Goal: Information Seeking & Learning: Learn about a topic

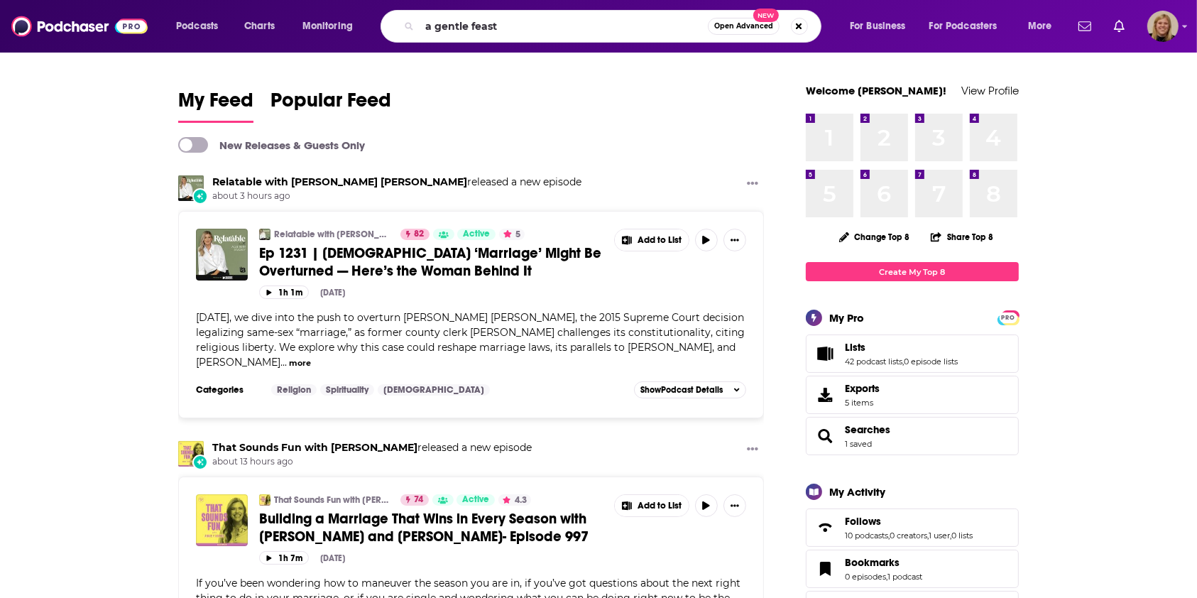
type input "a gentle feast"
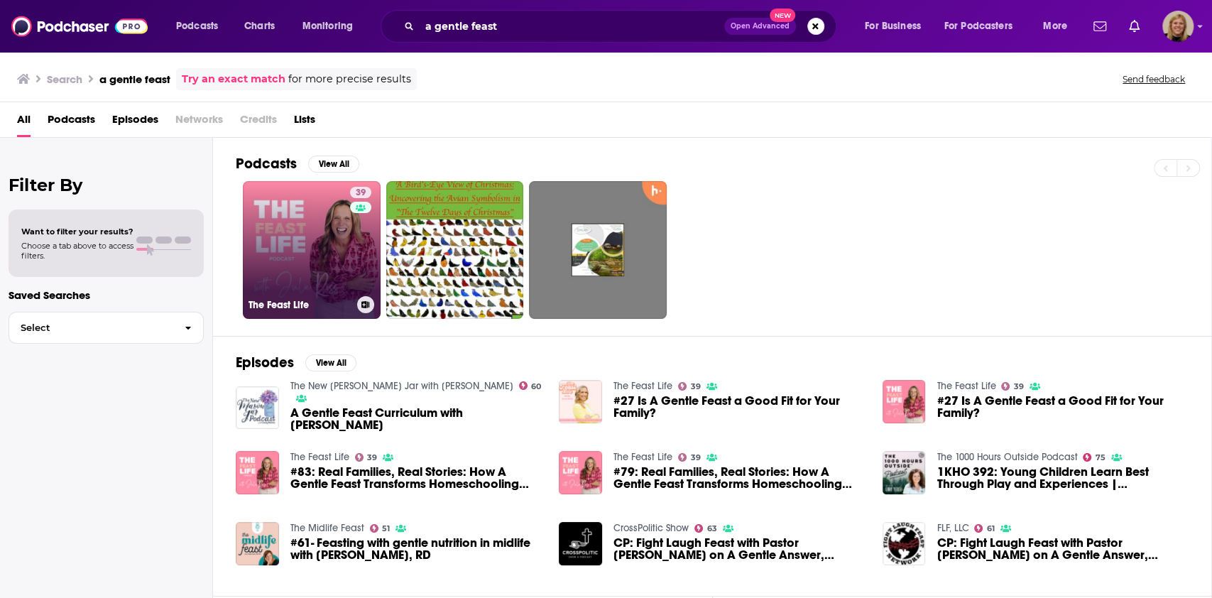
click at [299, 229] on link "39 The Feast Life" at bounding box center [312, 250] width 138 height 138
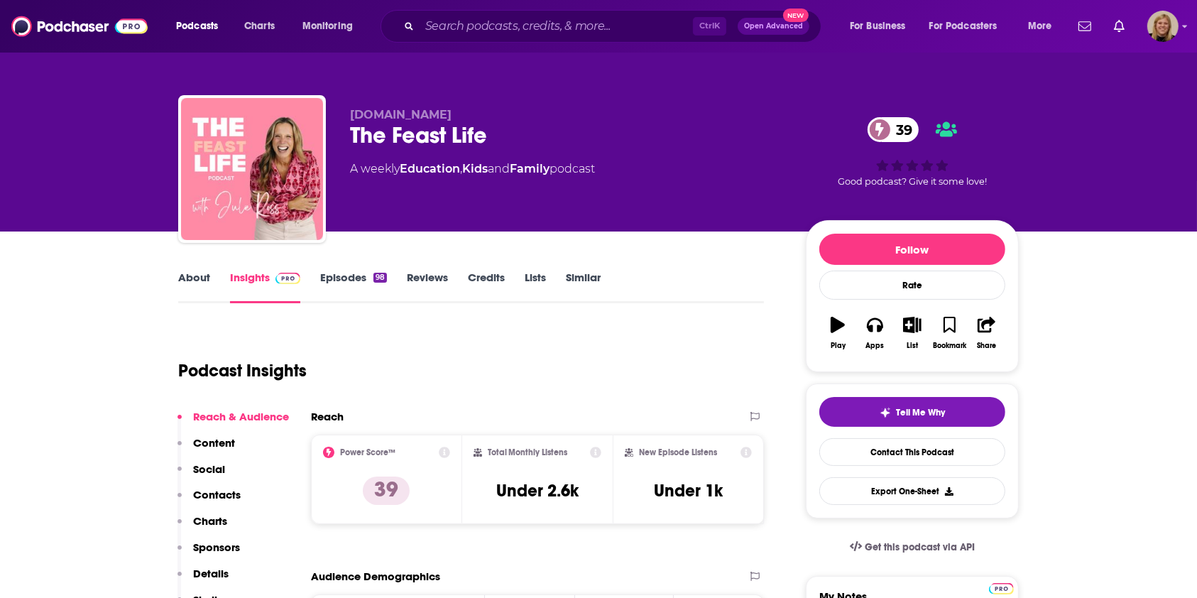
click at [185, 280] on link "About" at bounding box center [194, 287] width 32 height 33
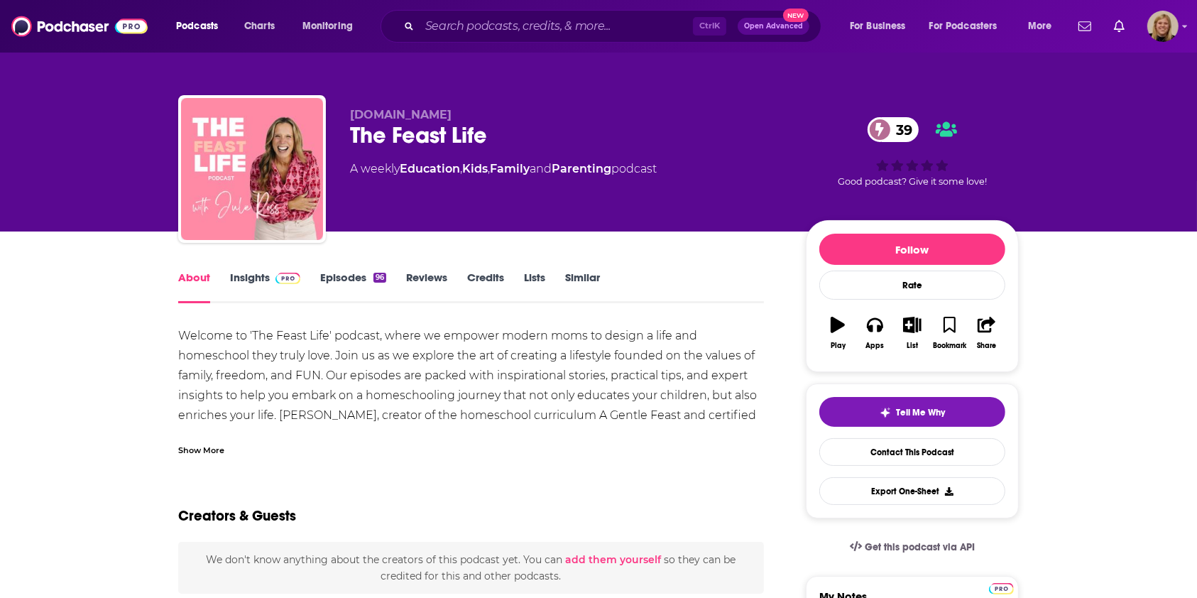
click at [227, 449] on div "Show More" at bounding box center [471, 444] width 586 height 24
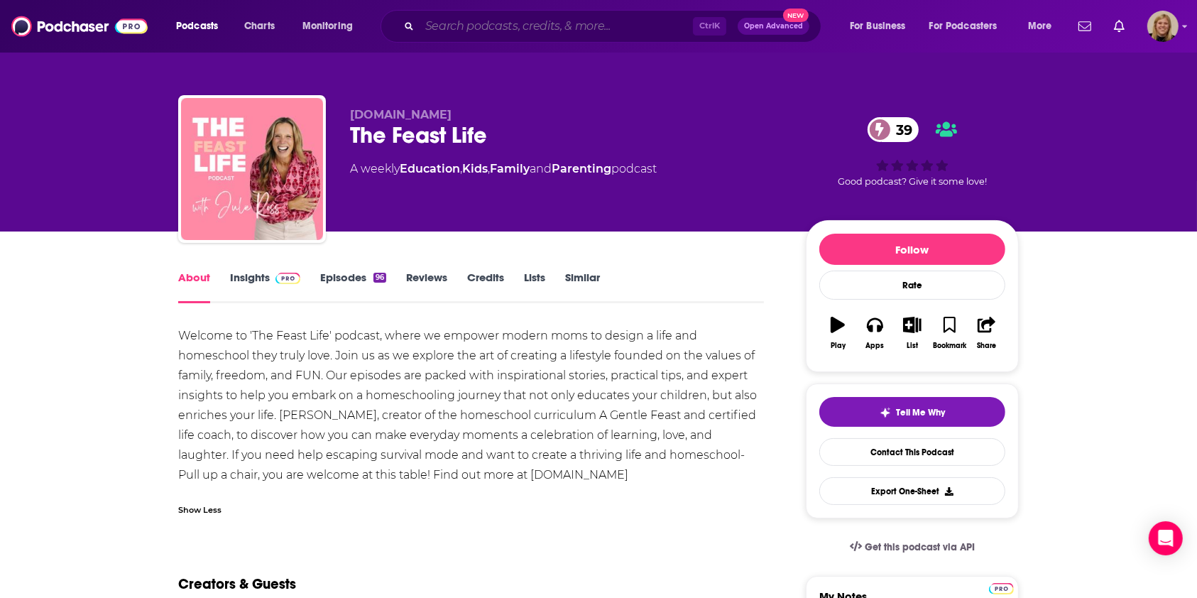
click at [516, 28] on input "Search podcasts, credits, & more..." at bounding box center [556, 26] width 273 height 23
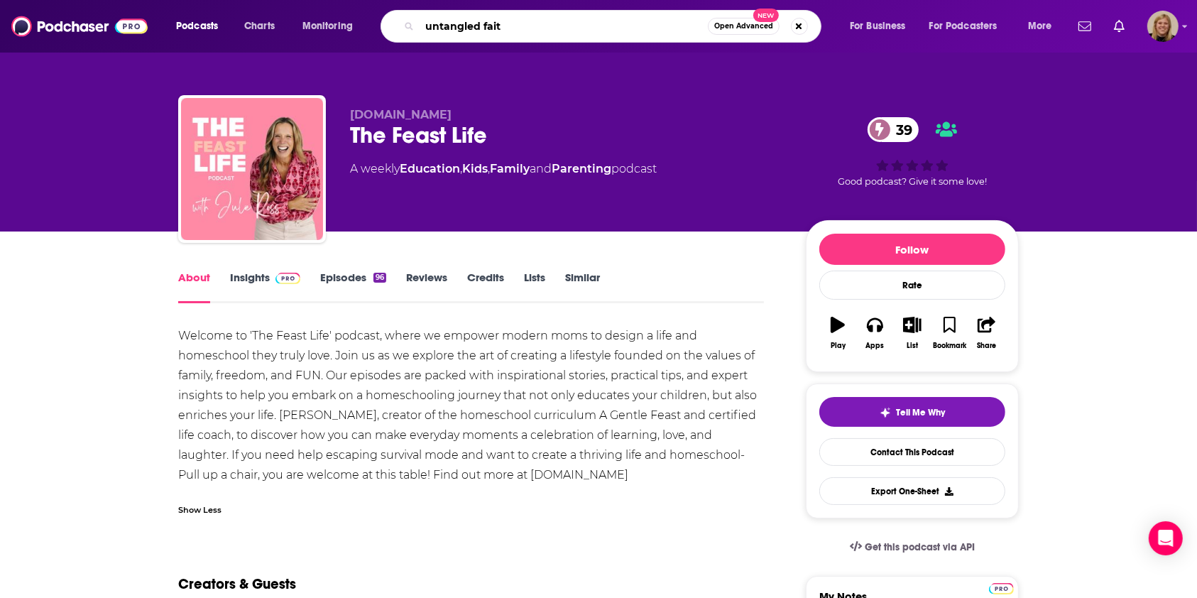
type input "untangled faith"
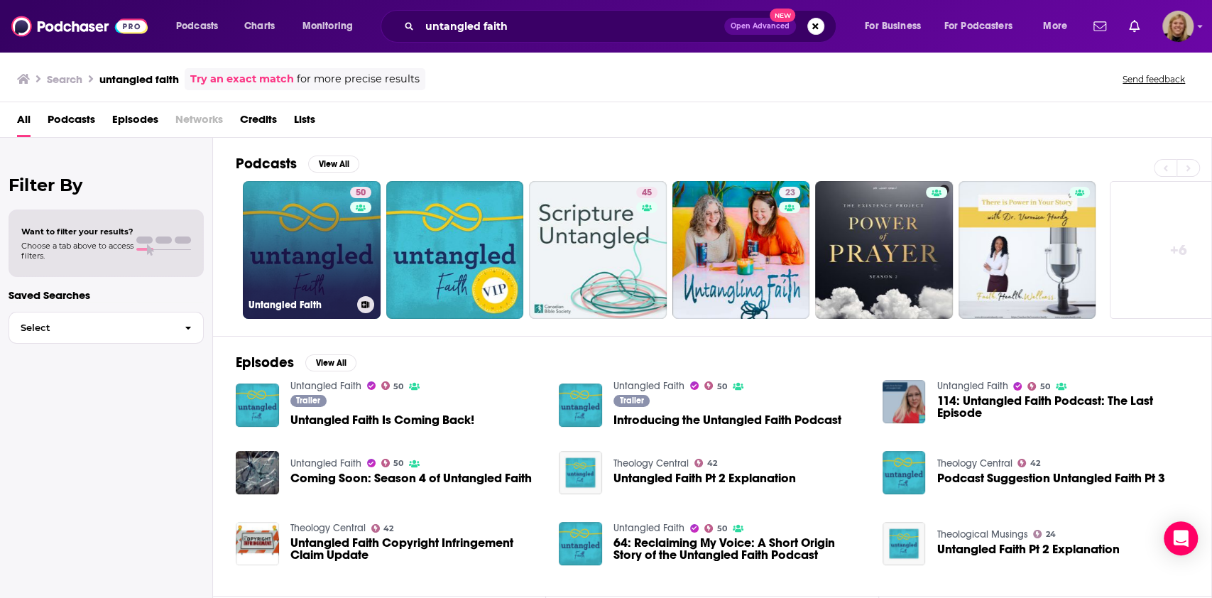
click at [336, 230] on link "50 Untangled Faith" at bounding box center [312, 250] width 138 height 138
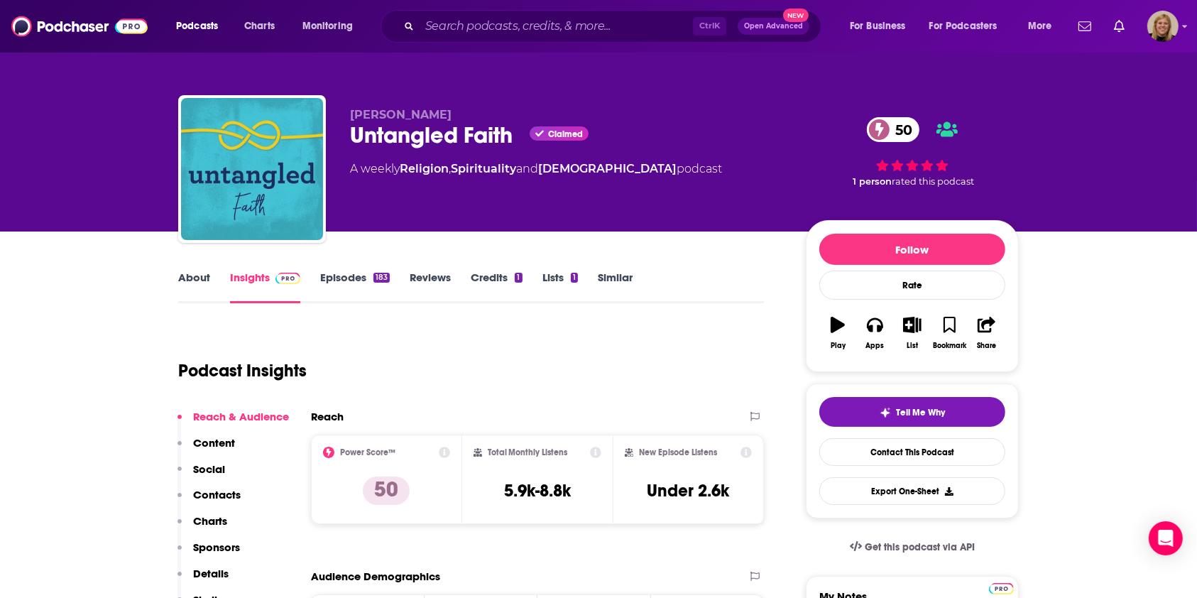
click at [185, 271] on link "About" at bounding box center [194, 287] width 32 height 33
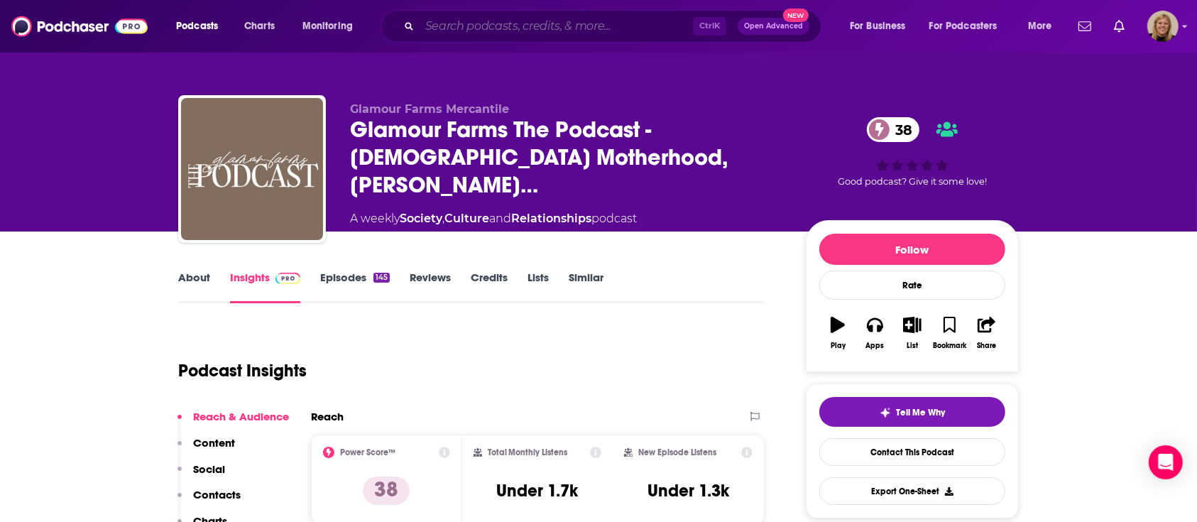
click at [506, 18] on input "Search podcasts, credits, & more..." at bounding box center [556, 26] width 273 height 23
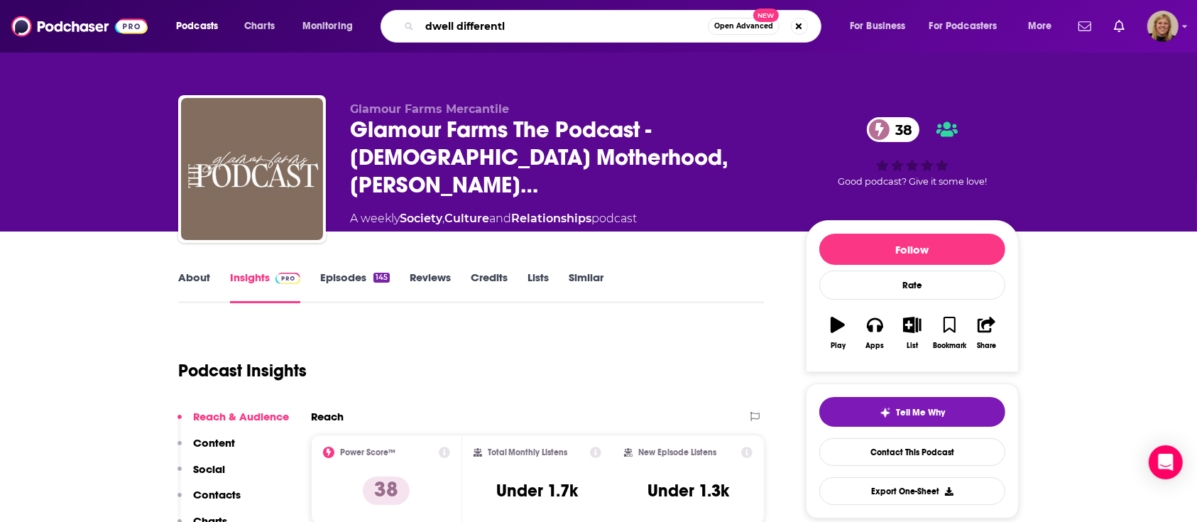
type input "dwell differently"
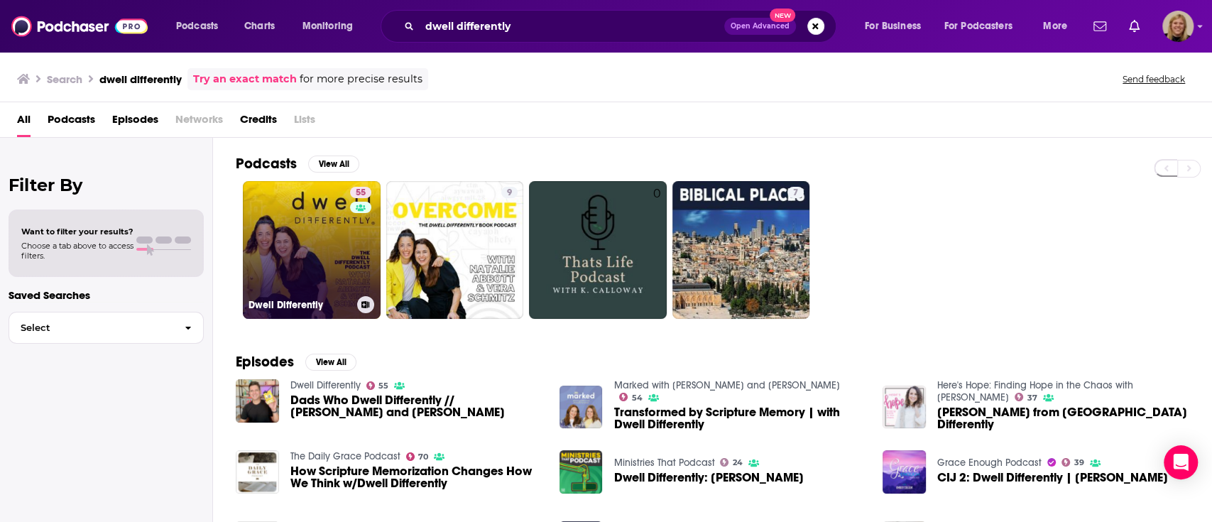
click at [327, 244] on link "55 Dwell Differently" at bounding box center [312, 250] width 138 height 138
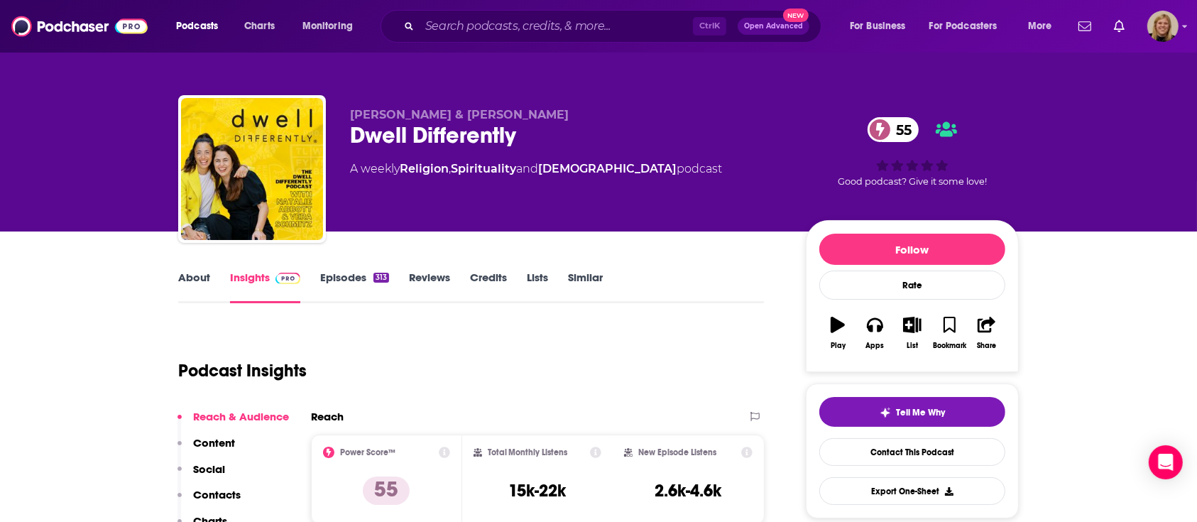
click at [185, 280] on link "About" at bounding box center [194, 287] width 32 height 33
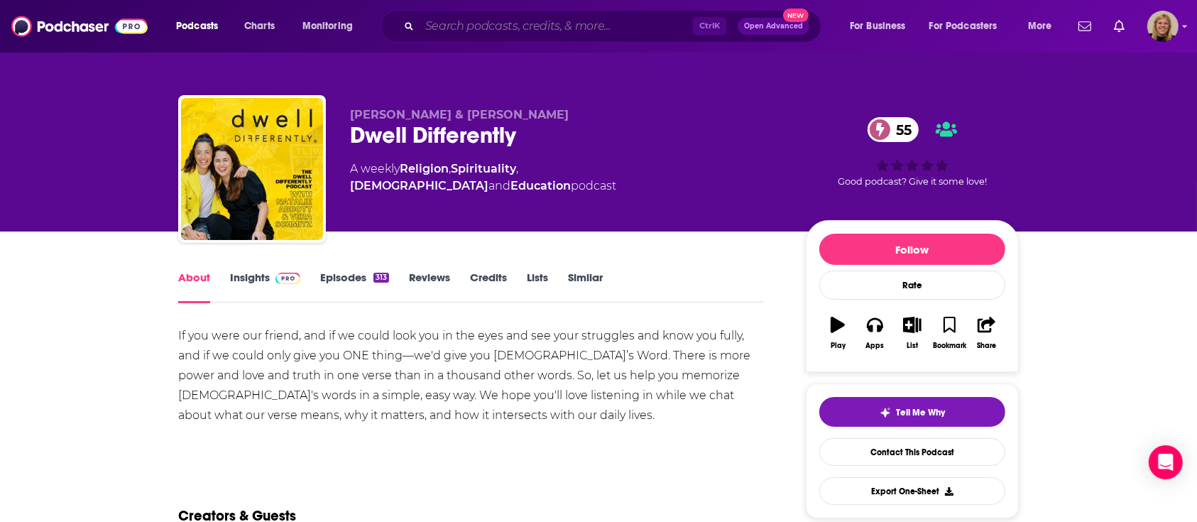
click at [454, 28] on input "Search podcasts, credits, & more..." at bounding box center [556, 26] width 273 height 23
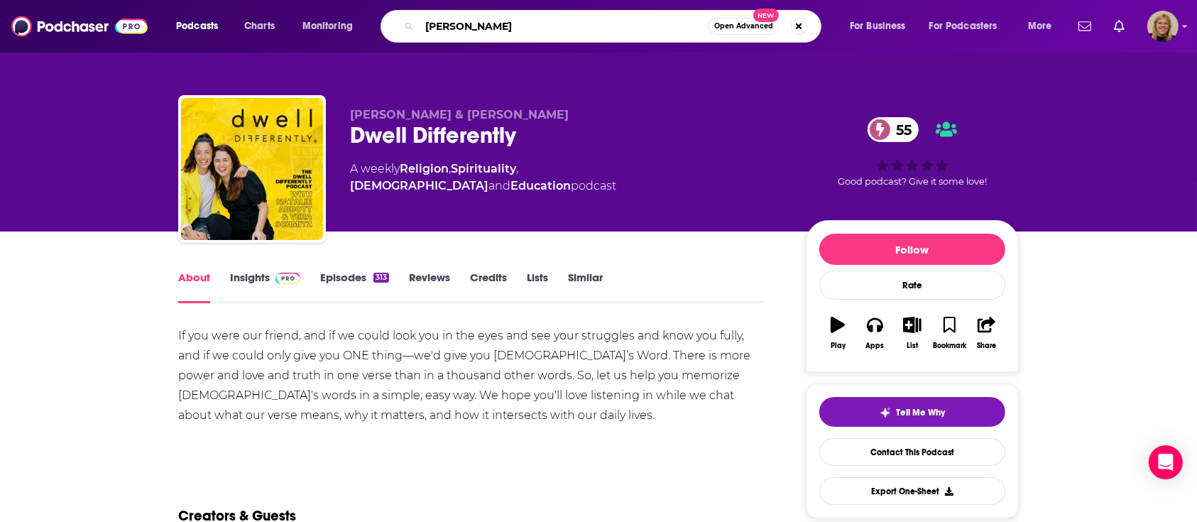
type input "[PERSON_NAME]"
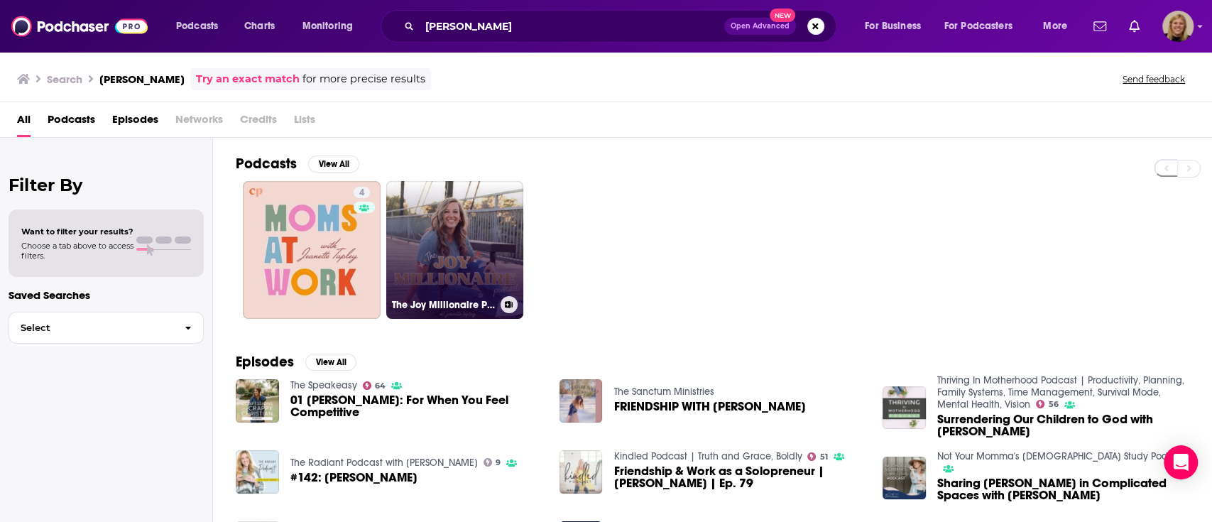
click at [443, 230] on link "The Joy Millionaire Podcast" at bounding box center [455, 250] width 138 height 138
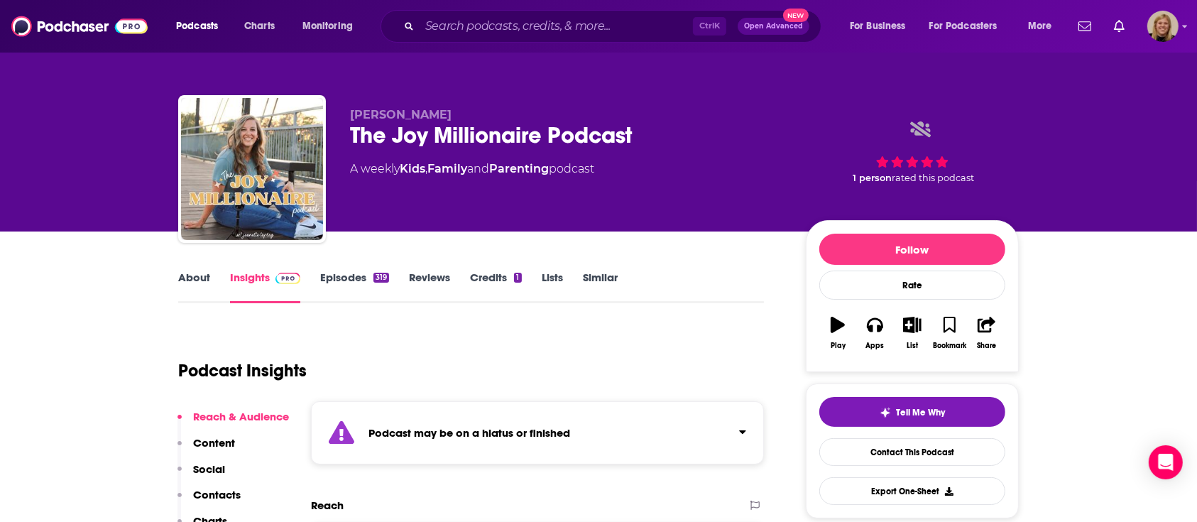
click at [457, 426] on strong "Podcast may be on a hiatus or finished" at bounding box center [470, 432] width 202 height 13
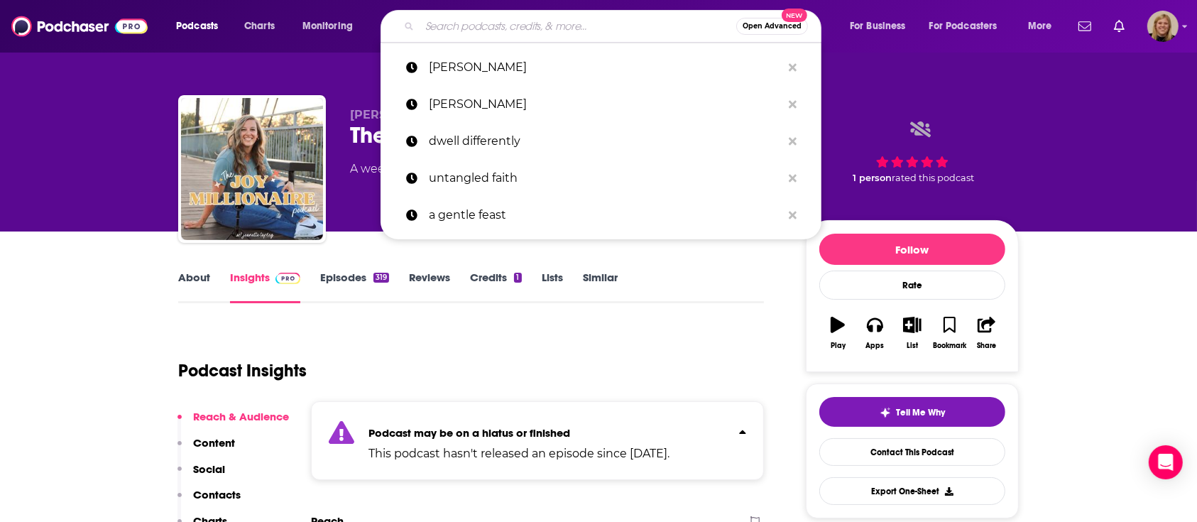
click at [532, 15] on input "Search podcasts, credits, & more..." at bounding box center [578, 26] width 317 height 23
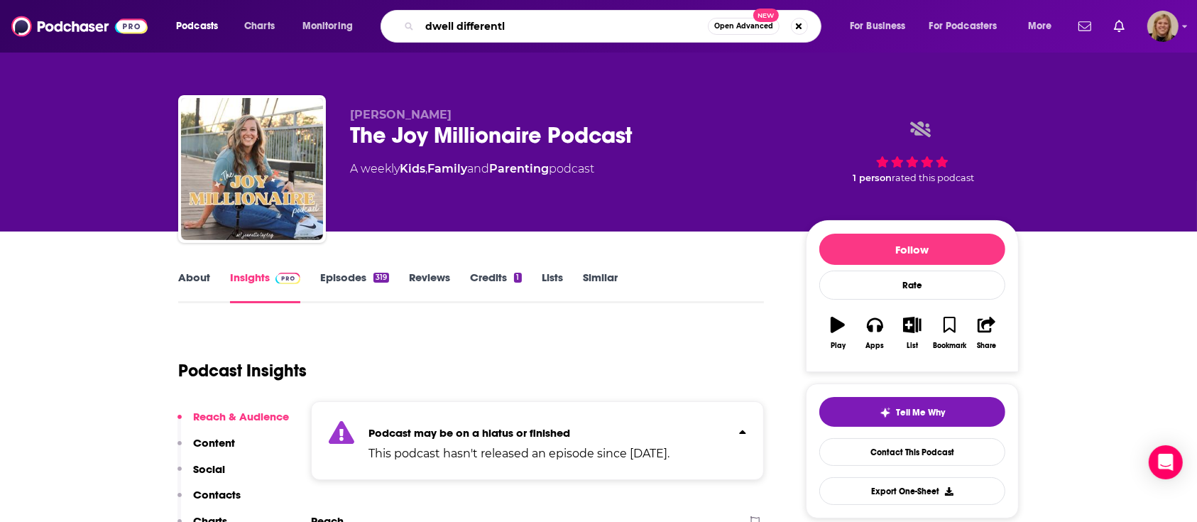
type input "dwell differently"
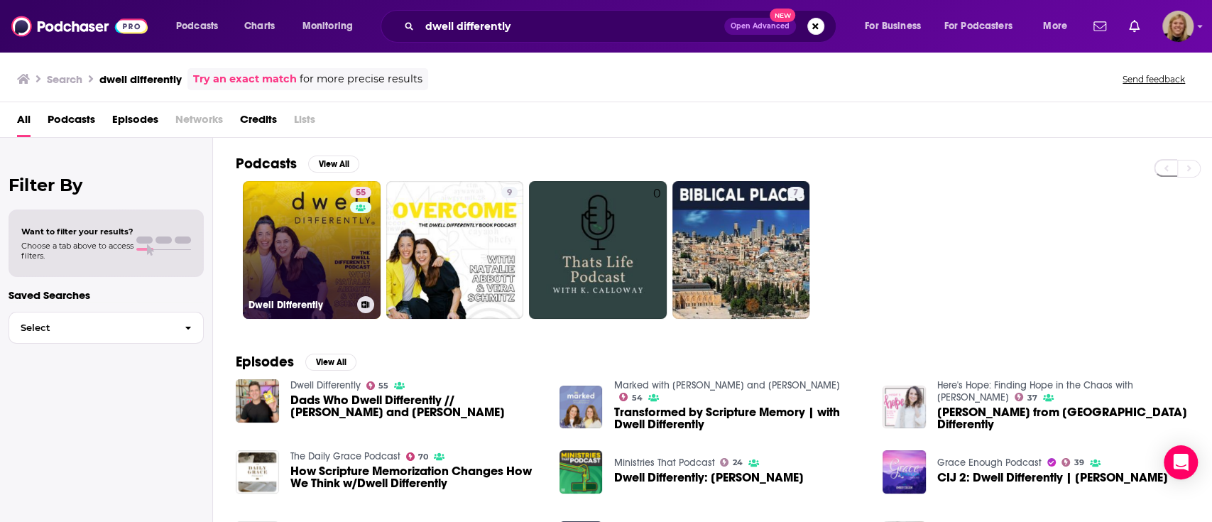
click at [329, 217] on link "55 Dwell Differently" at bounding box center [312, 250] width 138 height 138
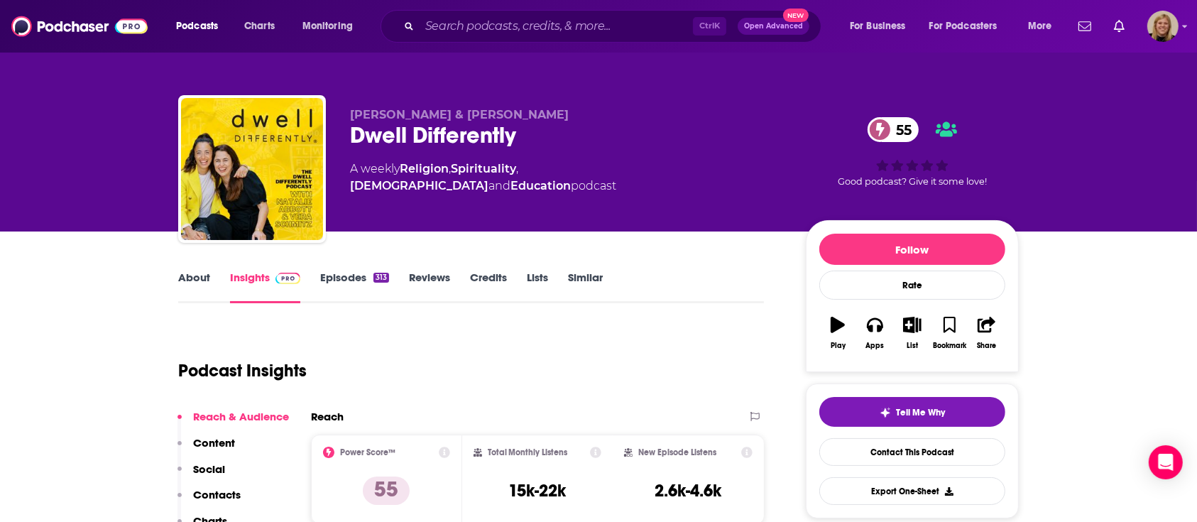
click at [594, 275] on link "Similar" at bounding box center [585, 287] width 35 height 33
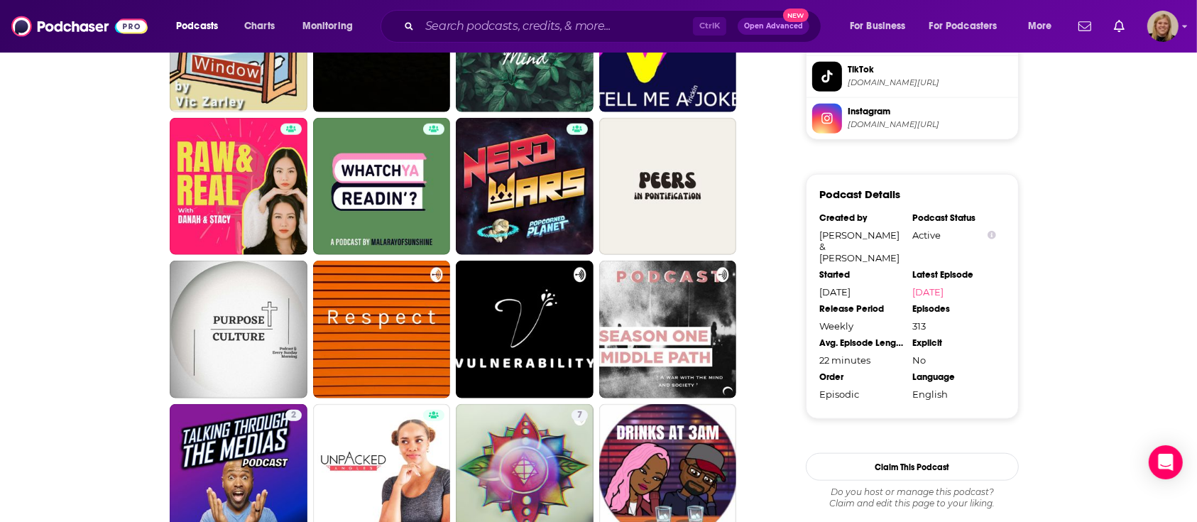
scroll to position [1420, 0]
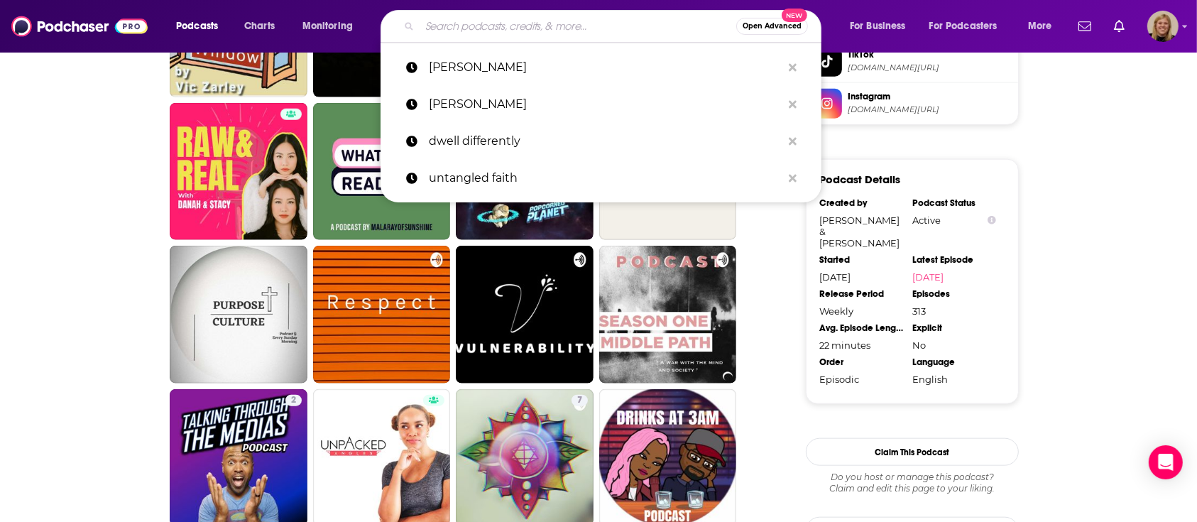
click at [449, 26] on input "Search podcasts, credits, & more..." at bounding box center [578, 26] width 317 height 23
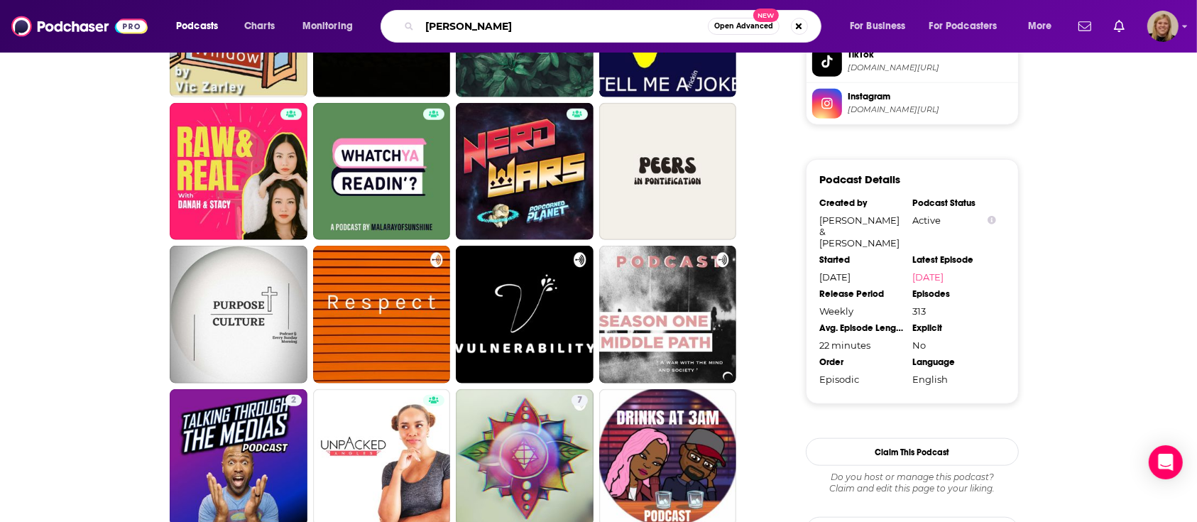
type input "[PERSON_NAME]"
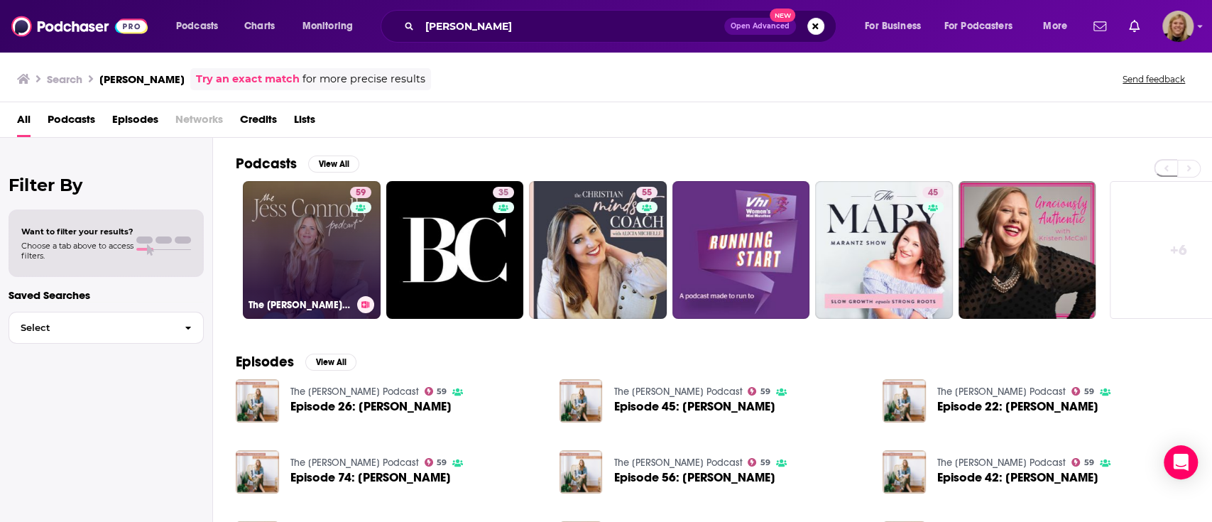
click at [288, 223] on link "59 The [PERSON_NAME] Podcast" at bounding box center [312, 250] width 138 height 138
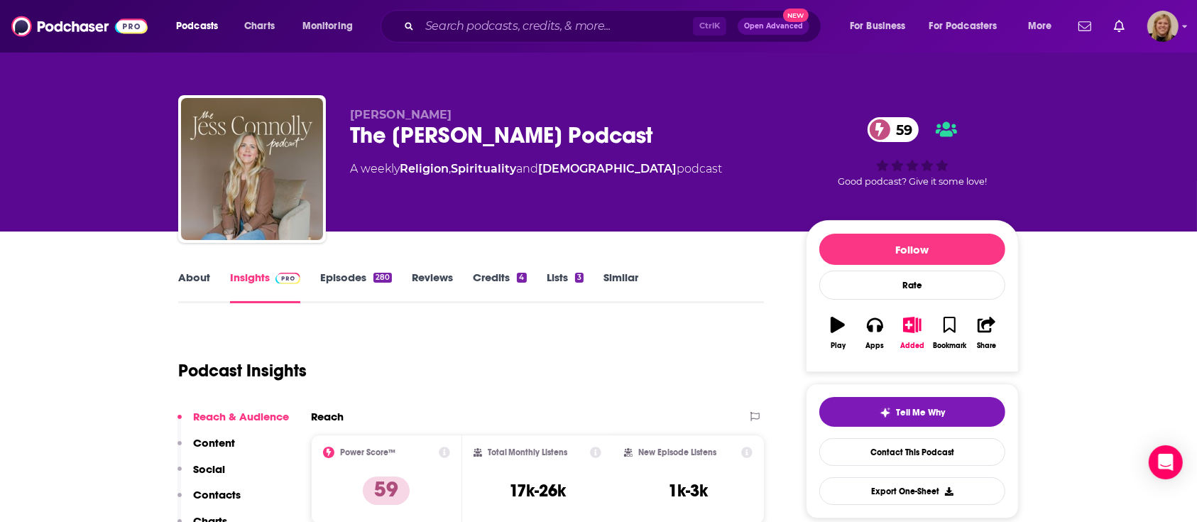
click at [608, 273] on link "Similar" at bounding box center [621, 287] width 35 height 33
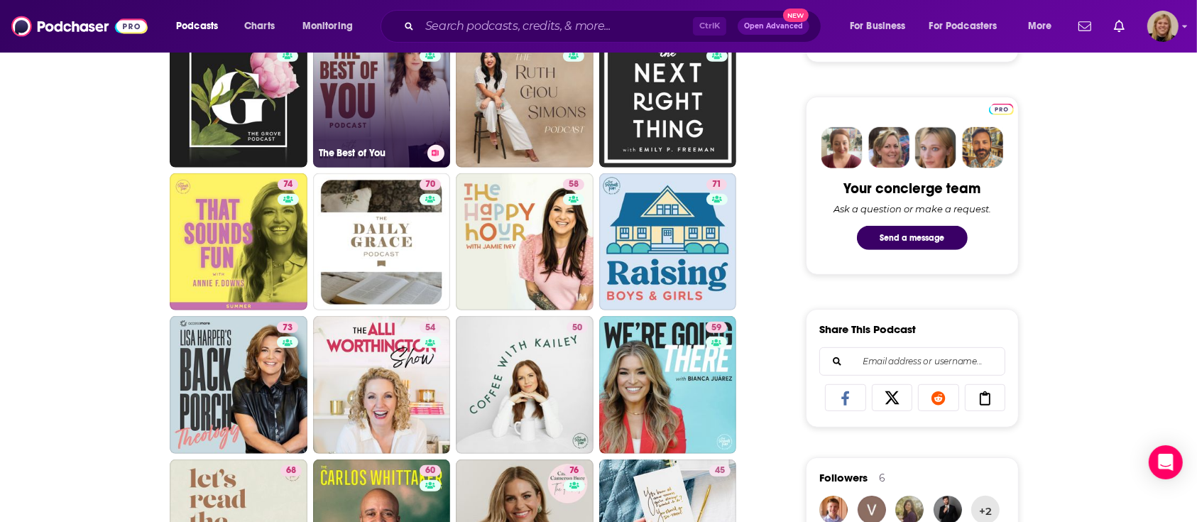
scroll to position [663, 0]
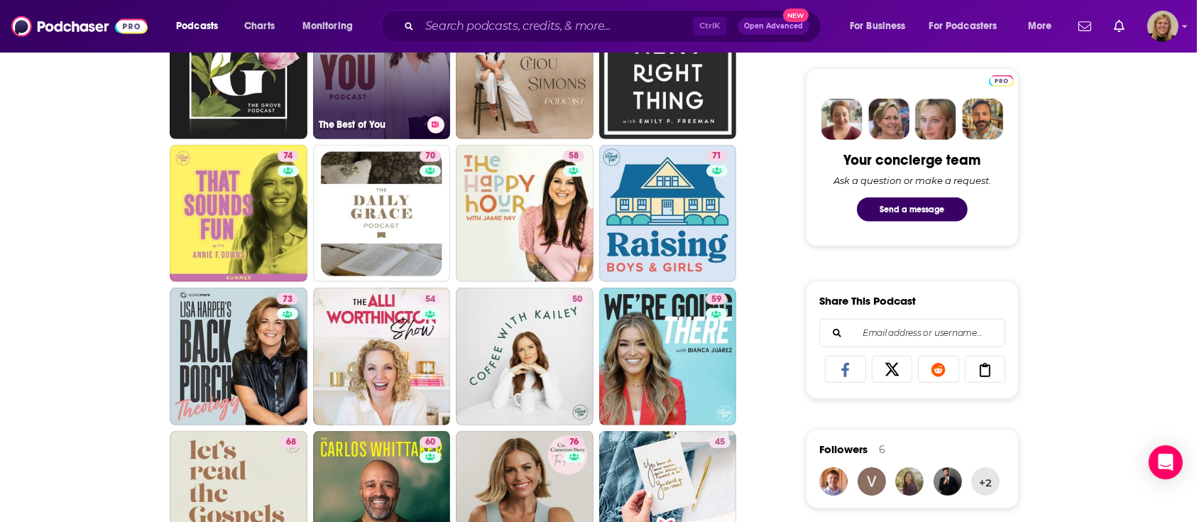
click at [365, 89] on link "64 The Best of You" at bounding box center [382, 70] width 138 height 138
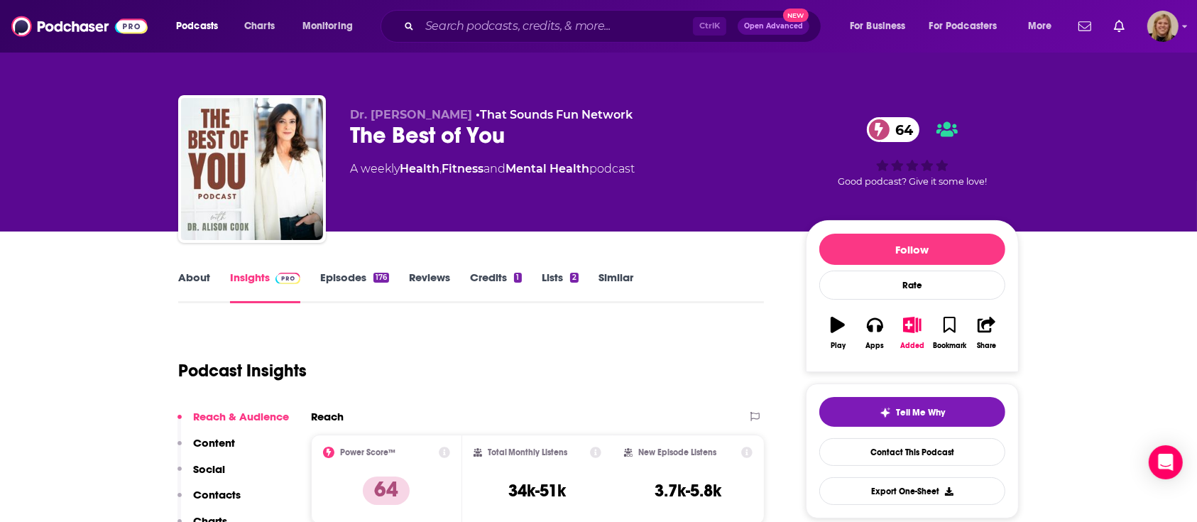
click at [197, 273] on link "About" at bounding box center [194, 287] width 32 height 33
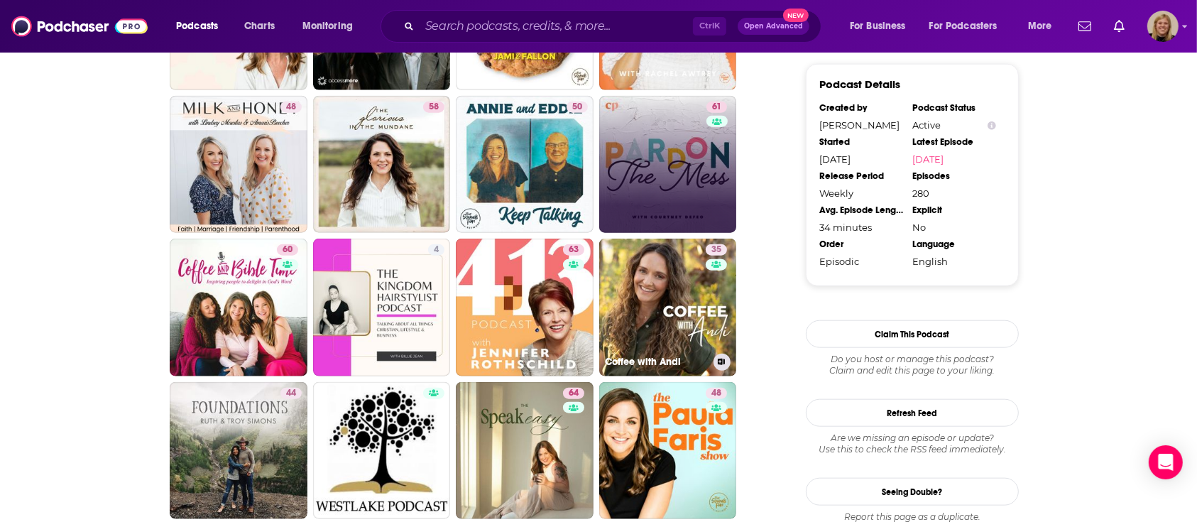
scroll to position [1420, 0]
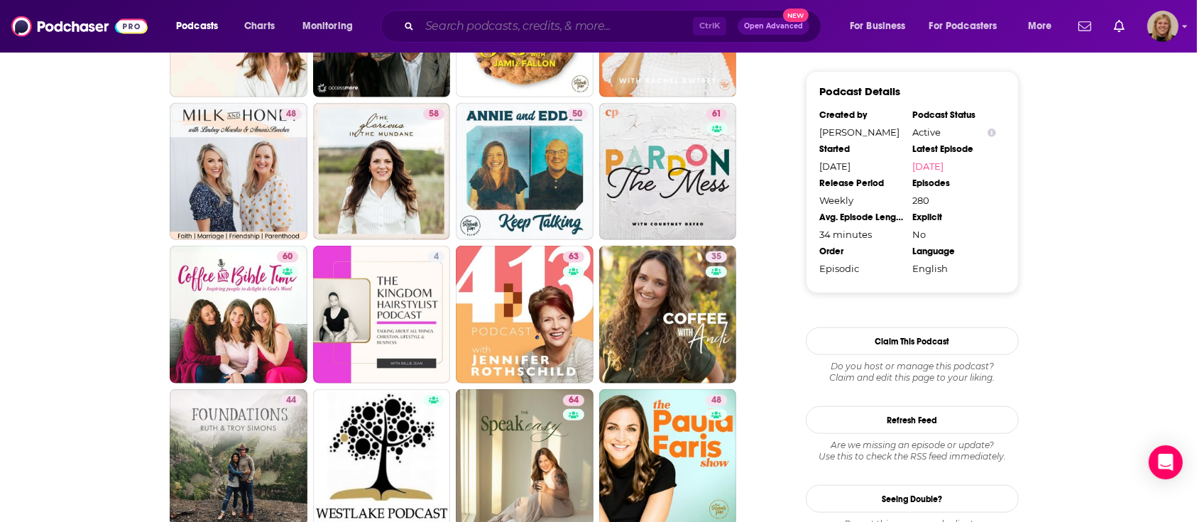
click at [472, 20] on input "Search podcasts, credits, & more..." at bounding box center [556, 26] width 273 height 23
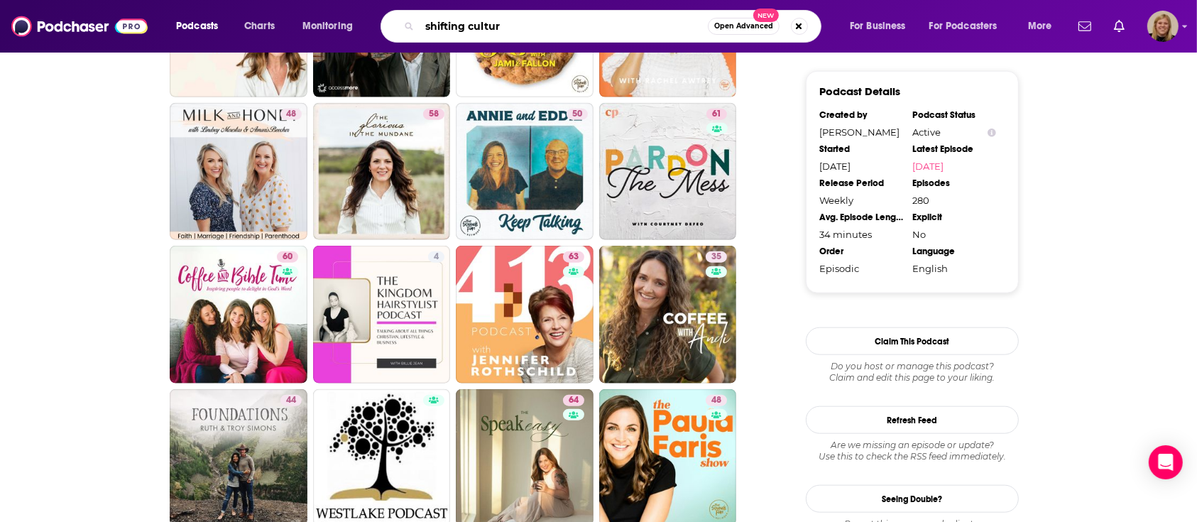
type input "shifting culture"
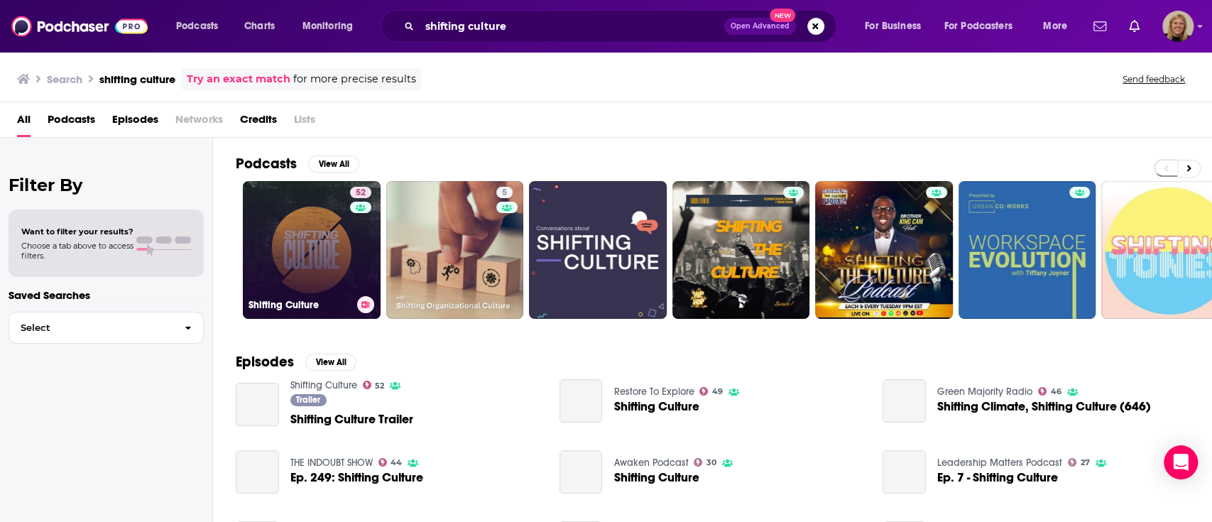
click at [314, 246] on link "52 Shifting Culture" at bounding box center [312, 250] width 138 height 138
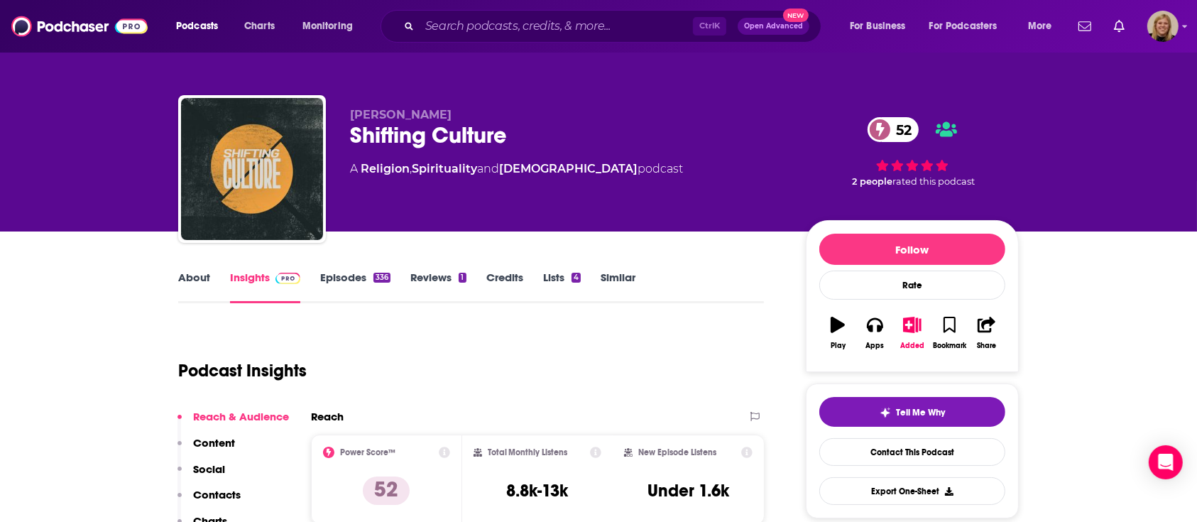
click at [192, 278] on link "About" at bounding box center [194, 287] width 32 height 33
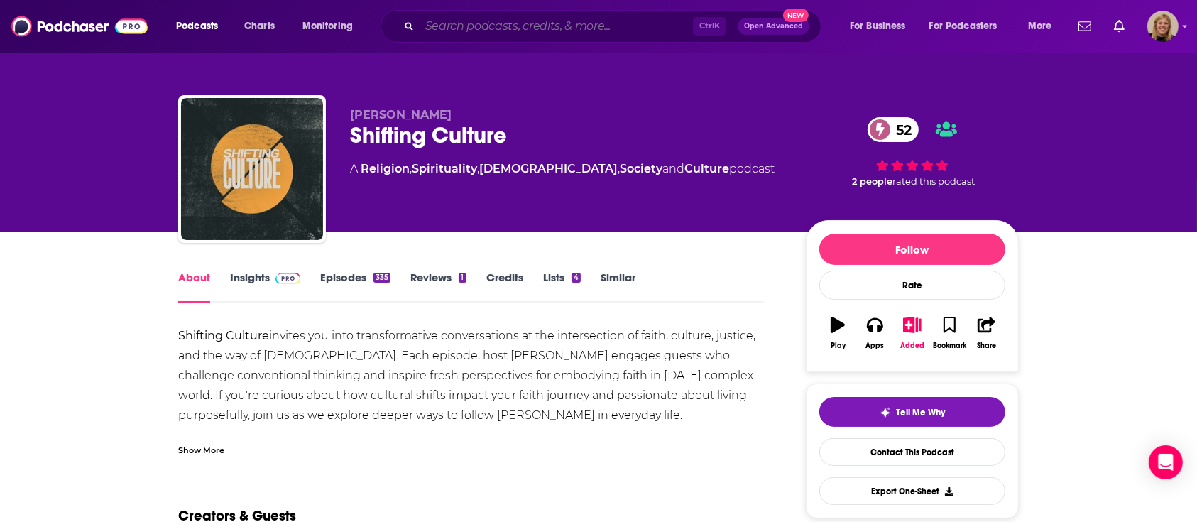
click at [462, 26] on input "Search podcasts, credits, & more..." at bounding box center [556, 26] width 273 height 23
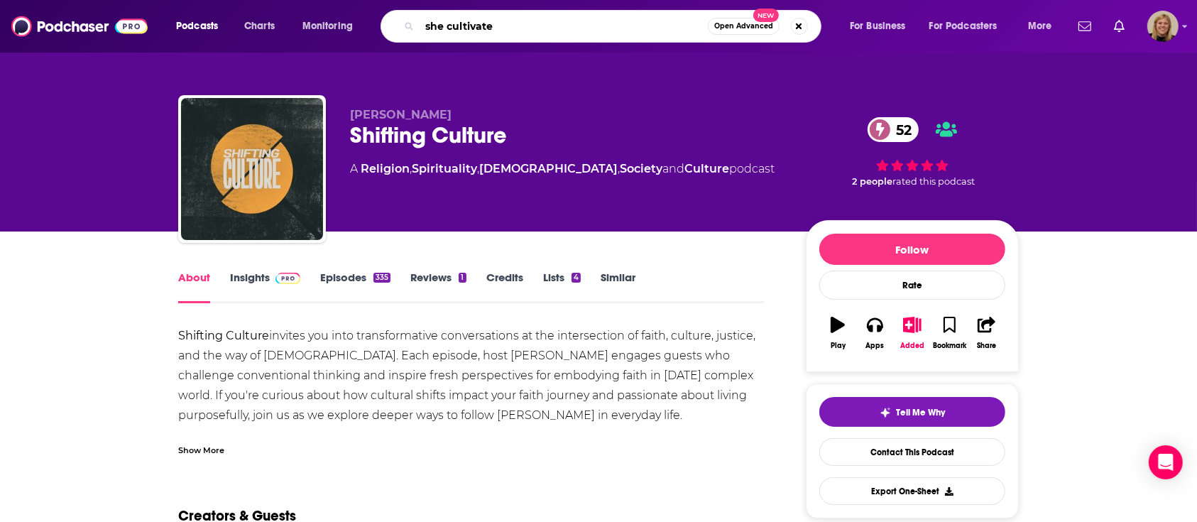
type input "she cultivates"
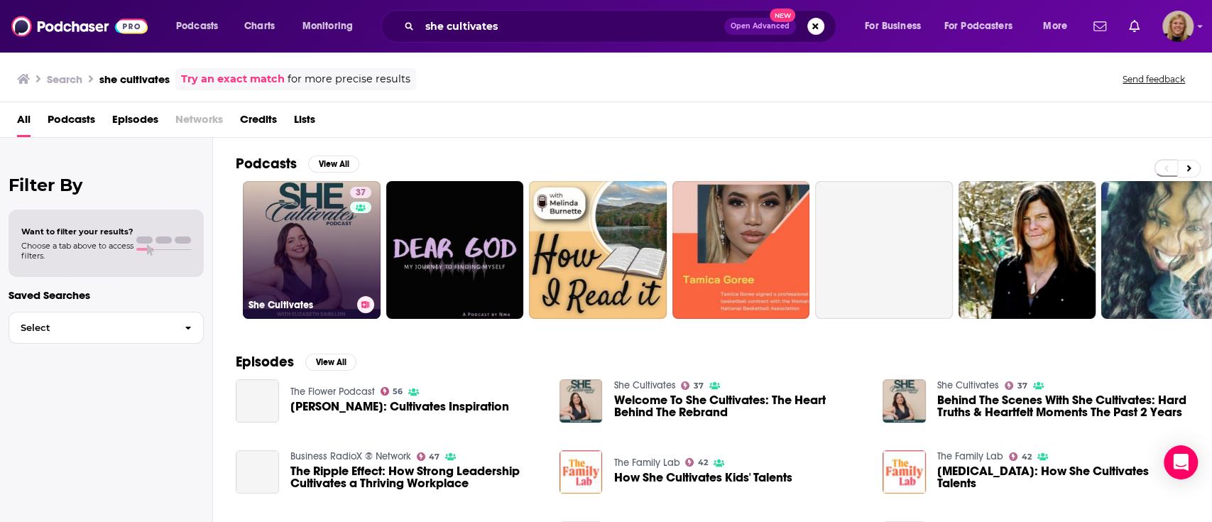
click at [314, 251] on link "37 She Cultivates" at bounding box center [312, 250] width 138 height 138
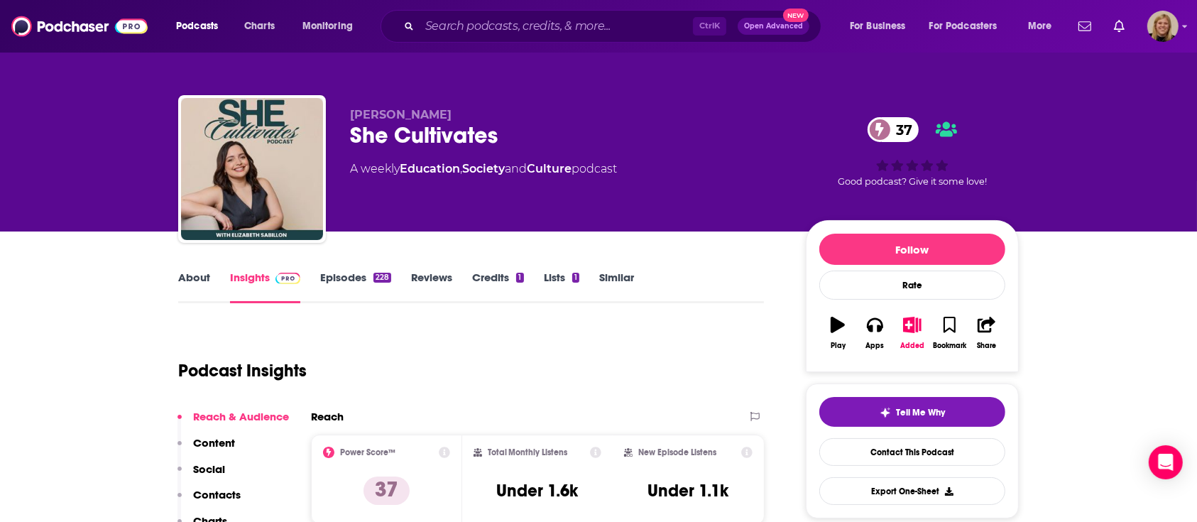
click at [192, 277] on link "About" at bounding box center [194, 287] width 32 height 33
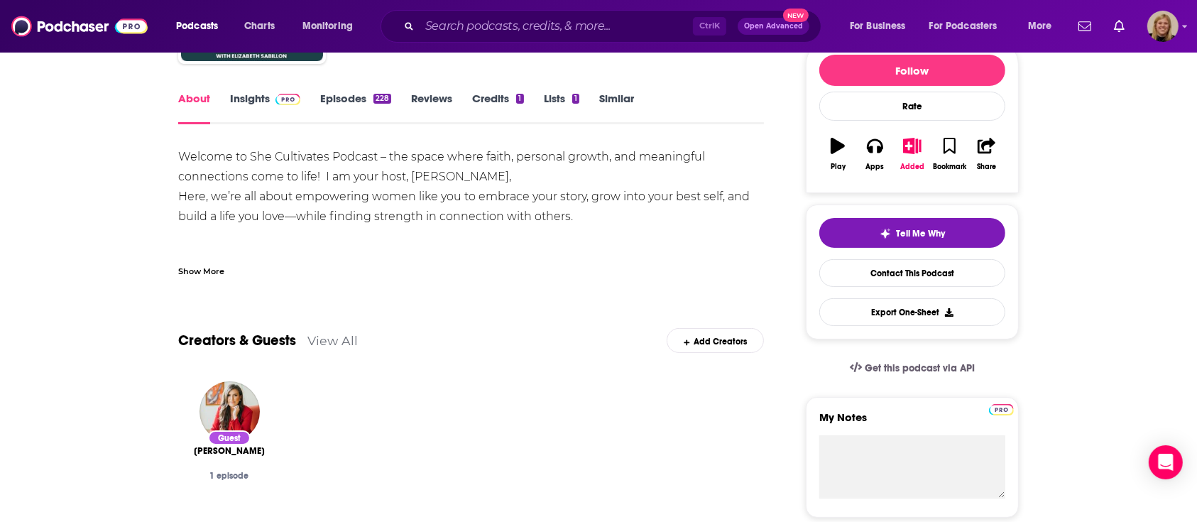
scroll to position [189, 0]
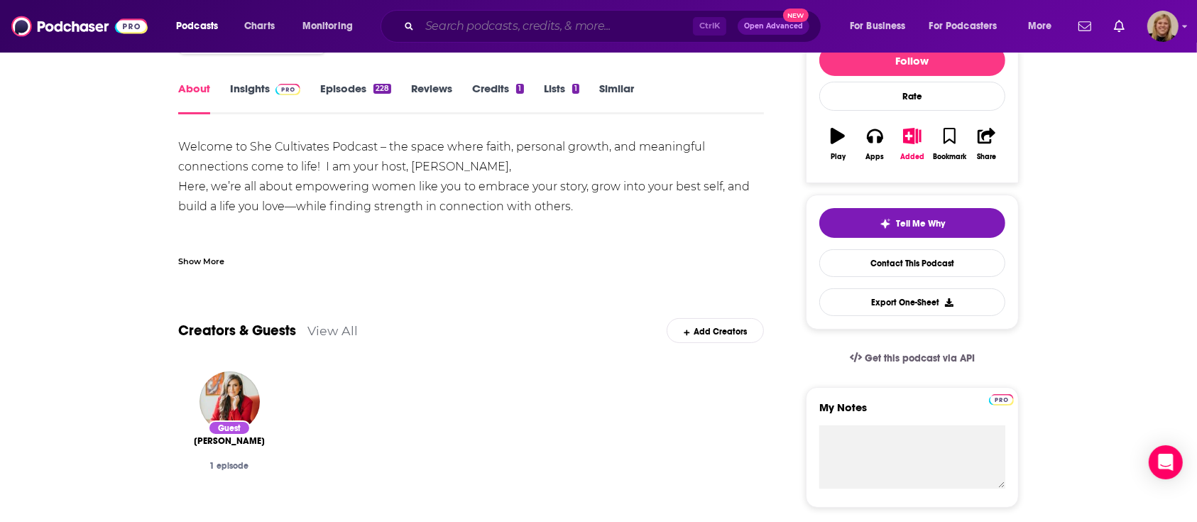
click at [504, 29] on input "Search podcasts, credits, & more..." at bounding box center [556, 26] width 273 height 23
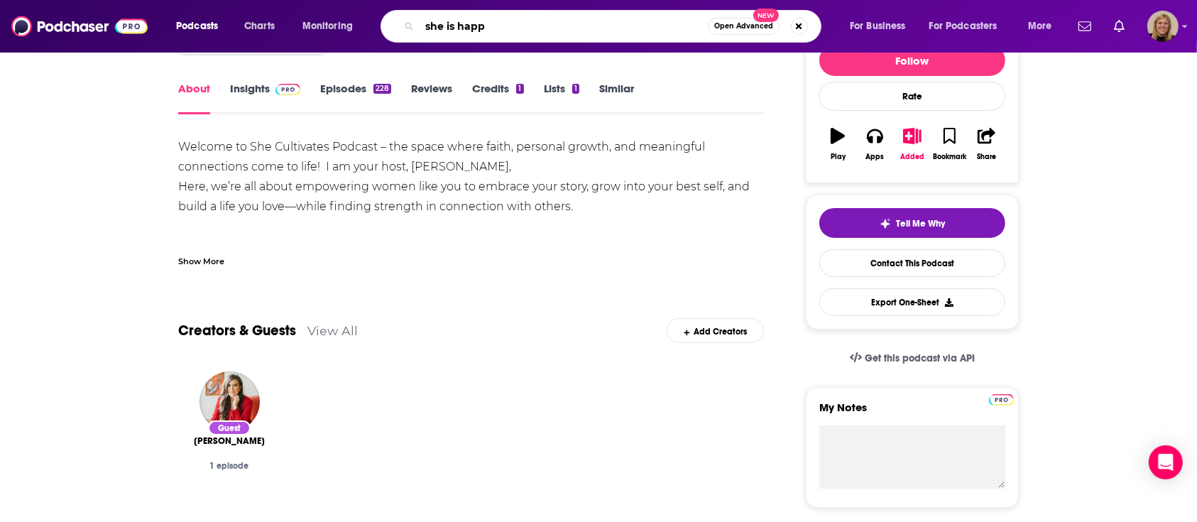
type input "she is happy"
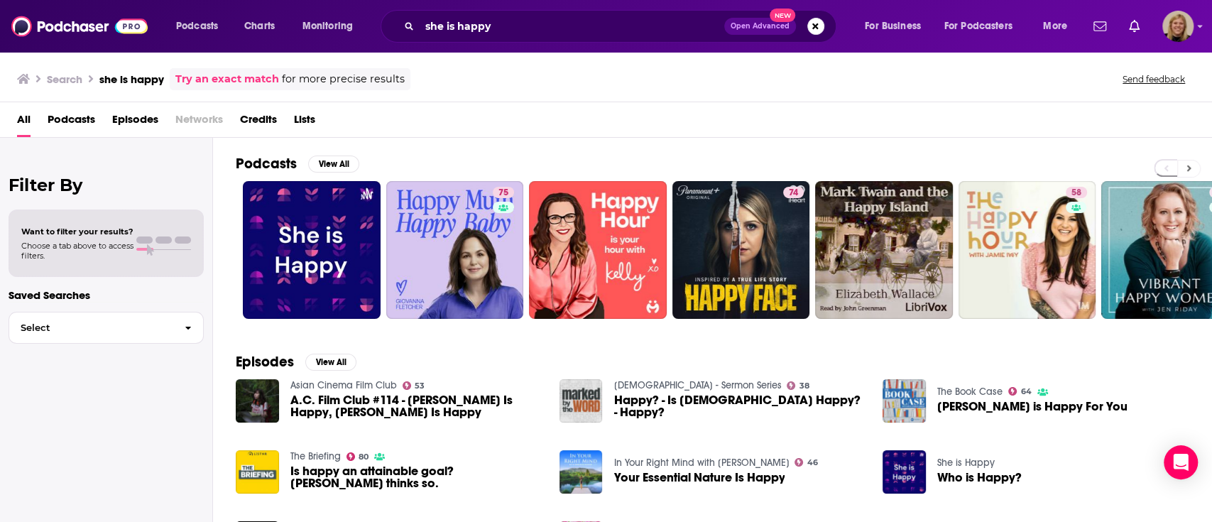
click at [1188, 165] on icon at bounding box center [1189, 168] width 5 height 10
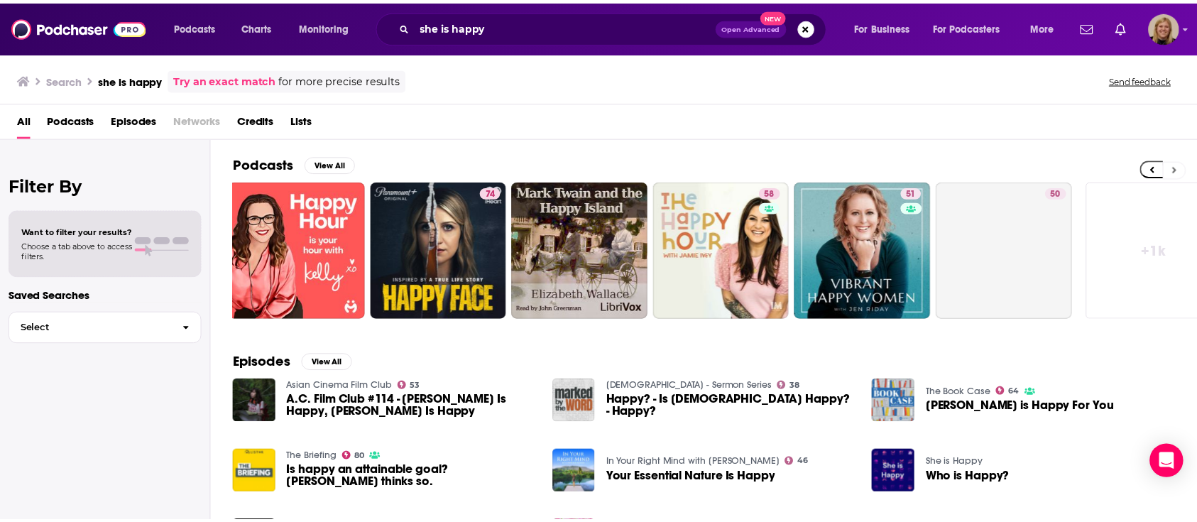
scroll to position [0, 328]
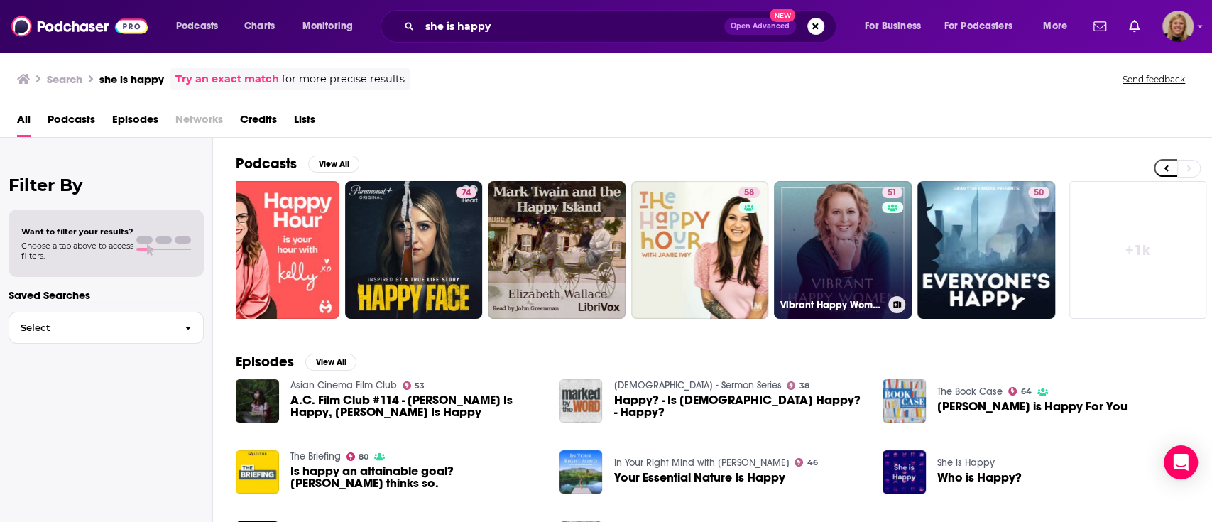
click at [841, 226] on link "51 Vibrant Happy Women" at bounding box center [843, 250] width 138 height 138
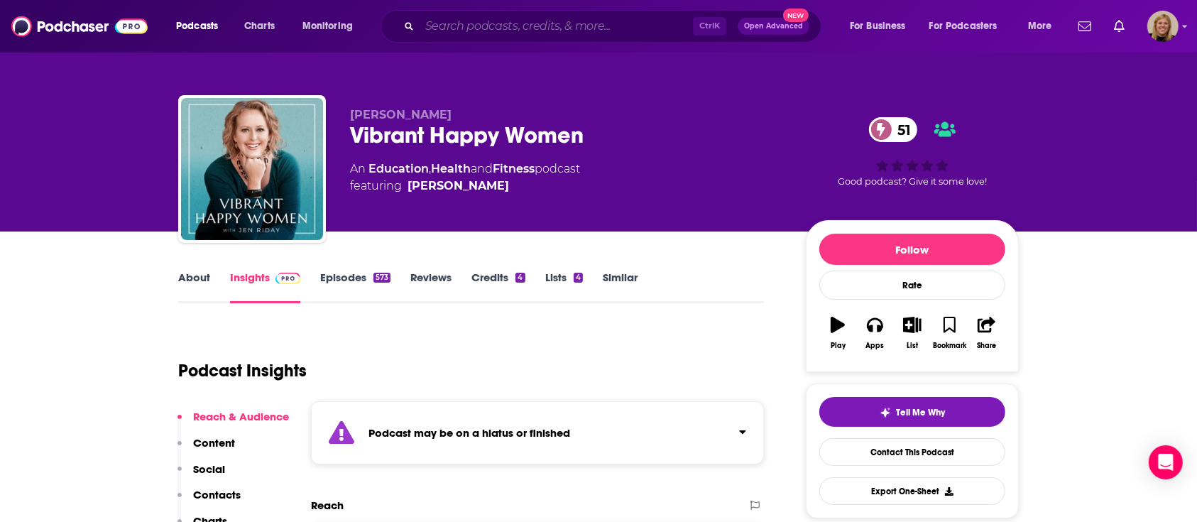
click at [469, 27] on input "Search podcasts, credits, & more..." at bounding box center [556, 26] width 273 height 23
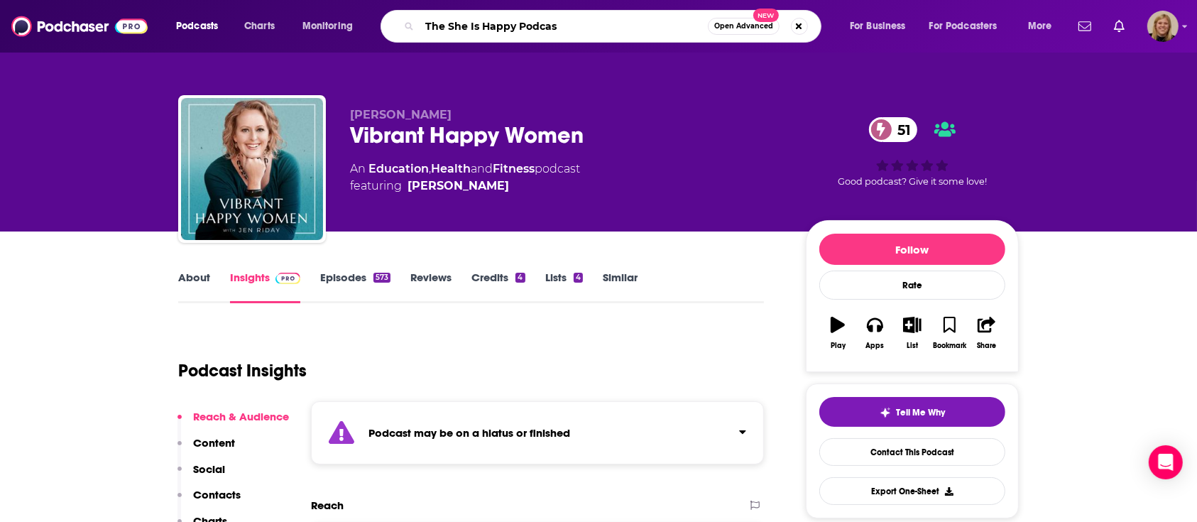
type input "The She Is Happy Podcast"
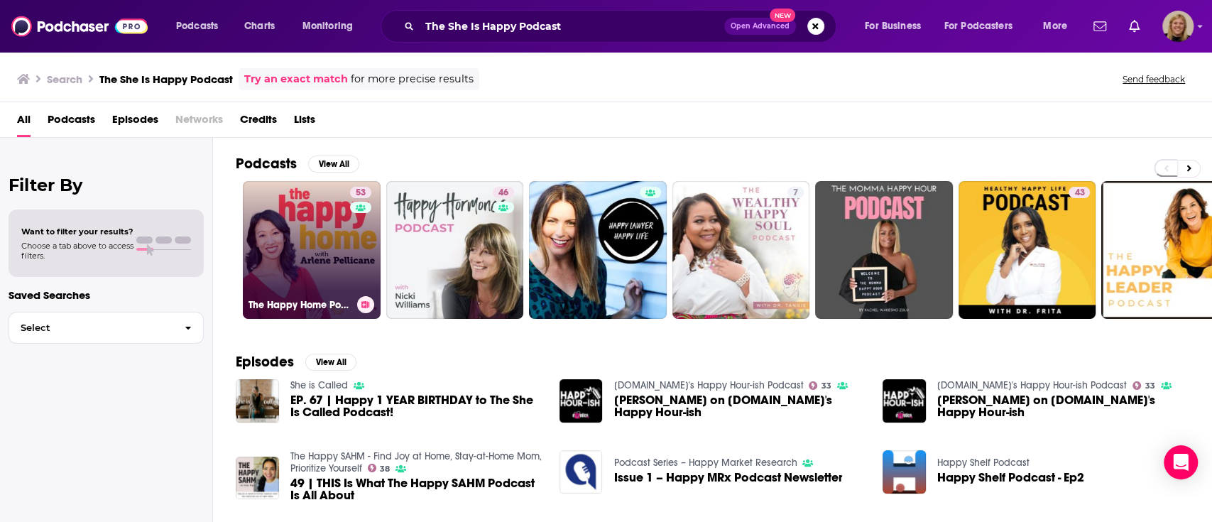
click at [322, 243] on link "53 The Happy Home Podcast with [PERSON_NAME]" at bounding box center [312, 250] width 138 height 138
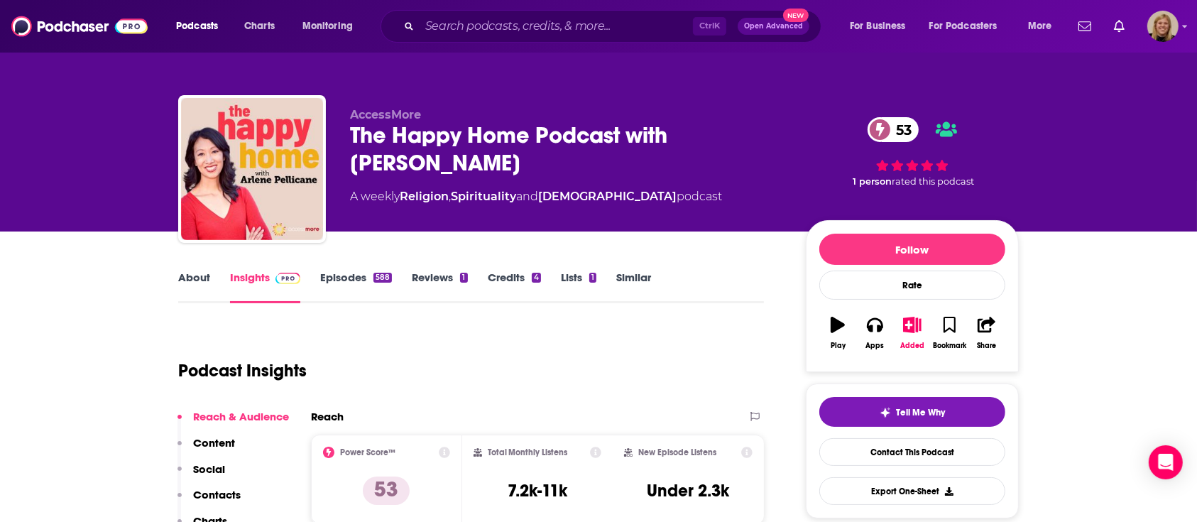
click at [199, 278] on link "About" at bounding box center [194, 287] width 32 height 33
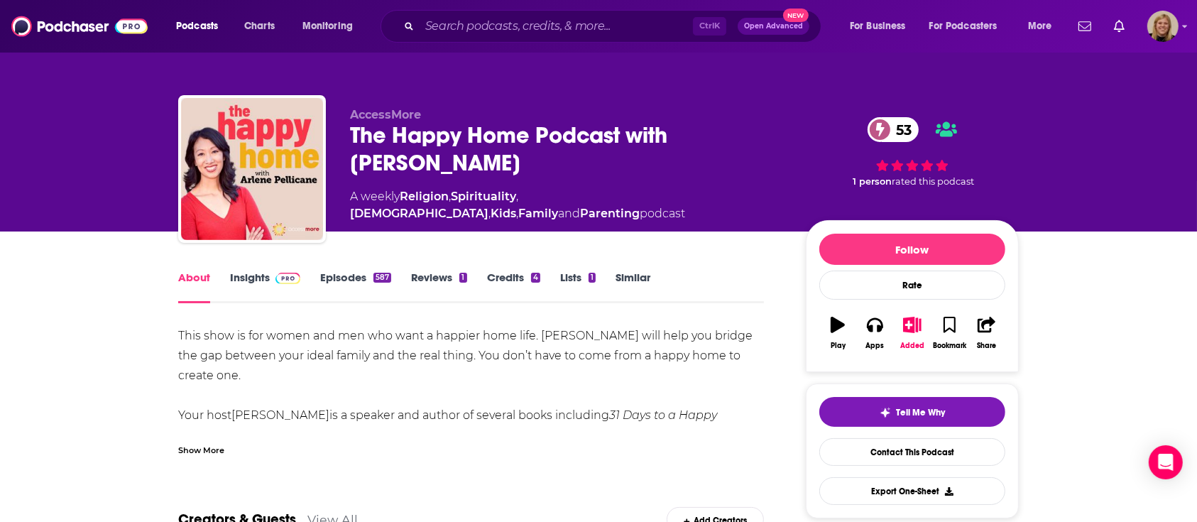
click at [212, 446] on div "Show More" at bounding box center [201, 448] width 46 height 13
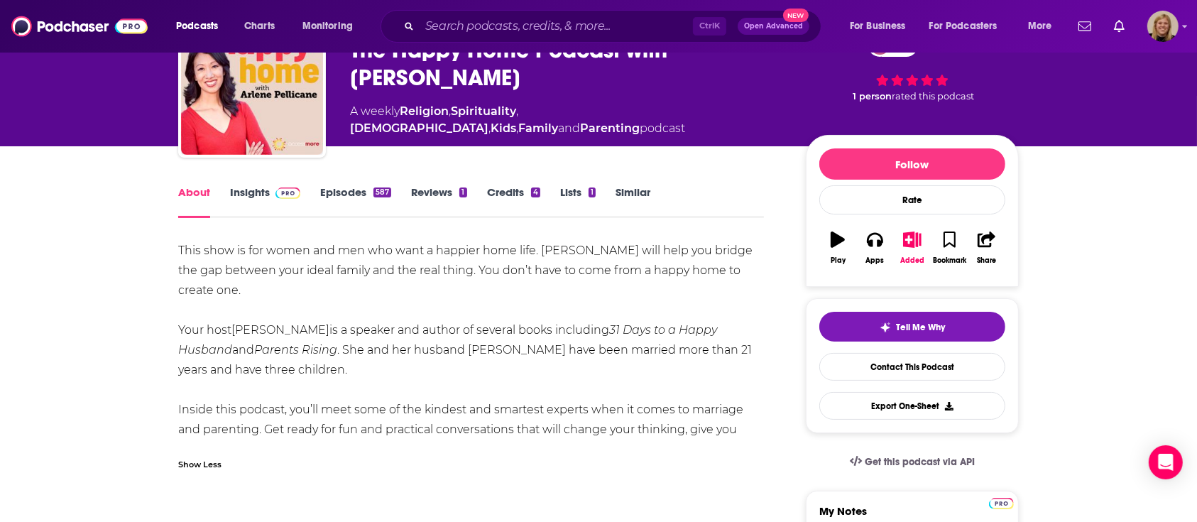
scroll to position [94, 0]
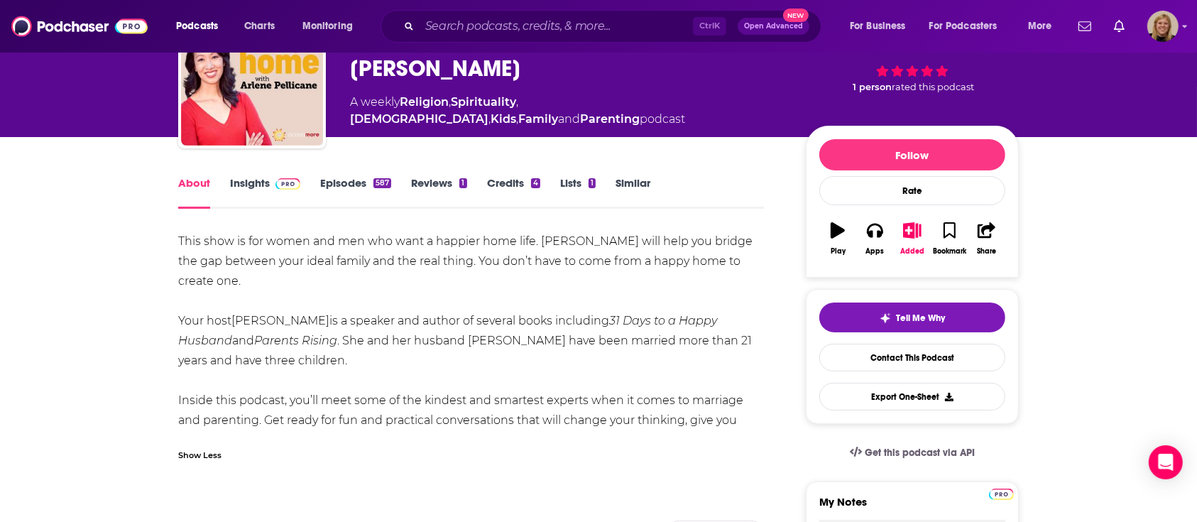
click at [356, 359] on div "This show is for women and men who want a happier home life. [PERSON_NAME] will…" at bounding box center [471, 340] width 586 height 219
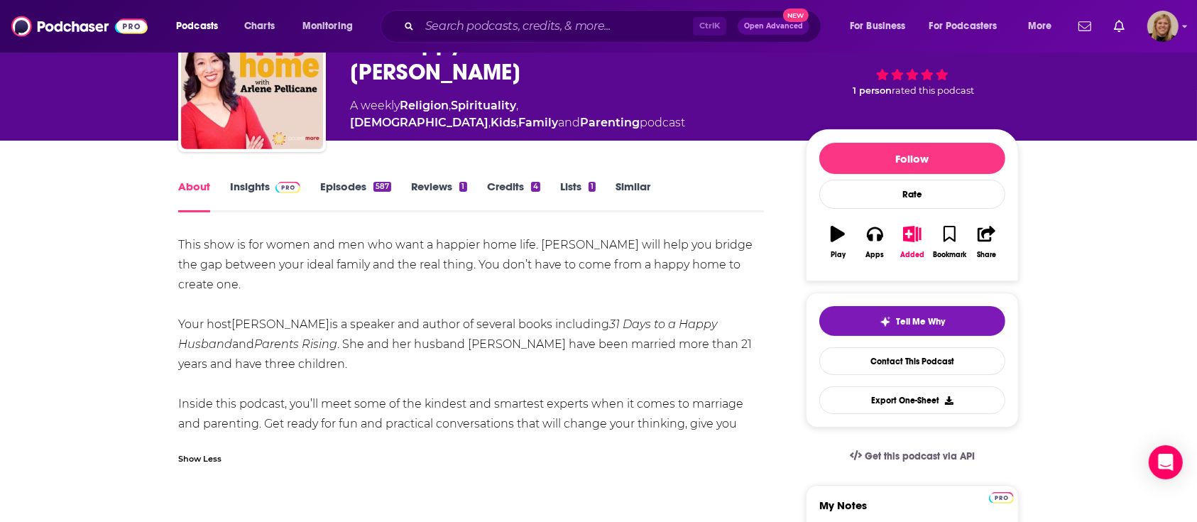
scroll to position [0, 0]
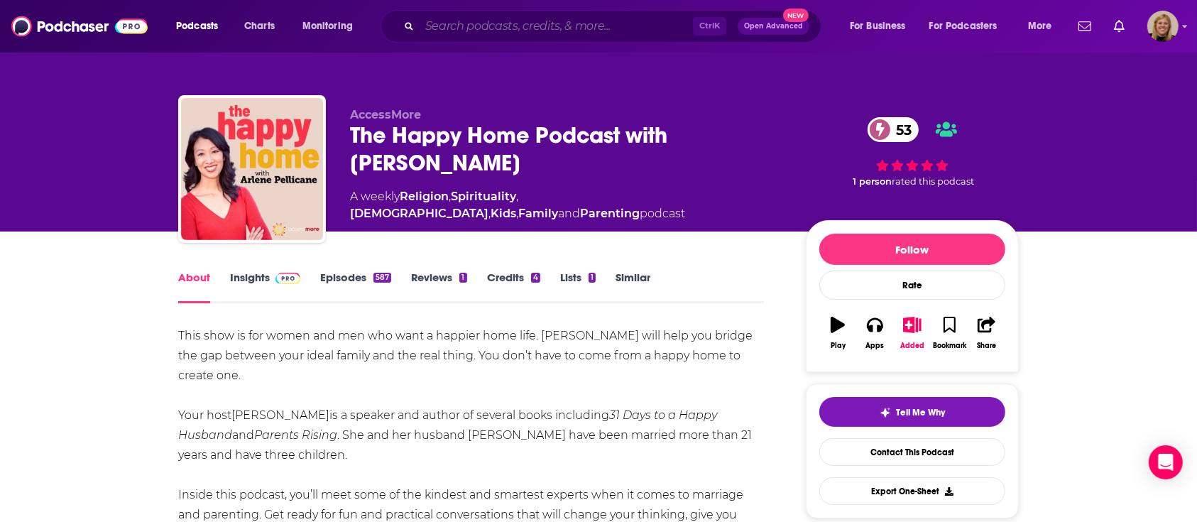
click at [436, 20] on input "Search podcasts, credits, & more..." at bounding box center [556, 26] width 273 height 23
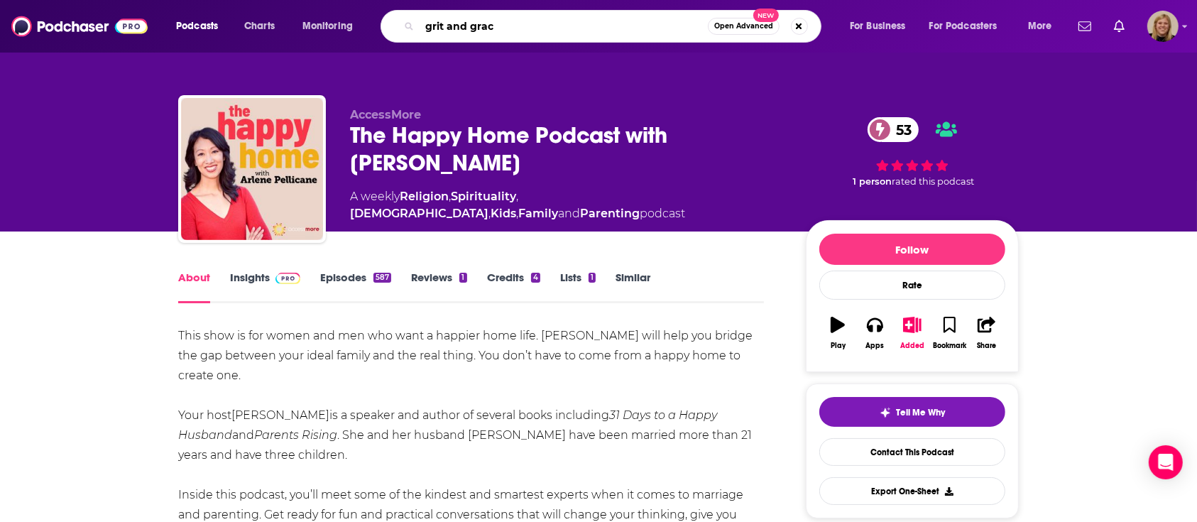
type input "grit and grace"
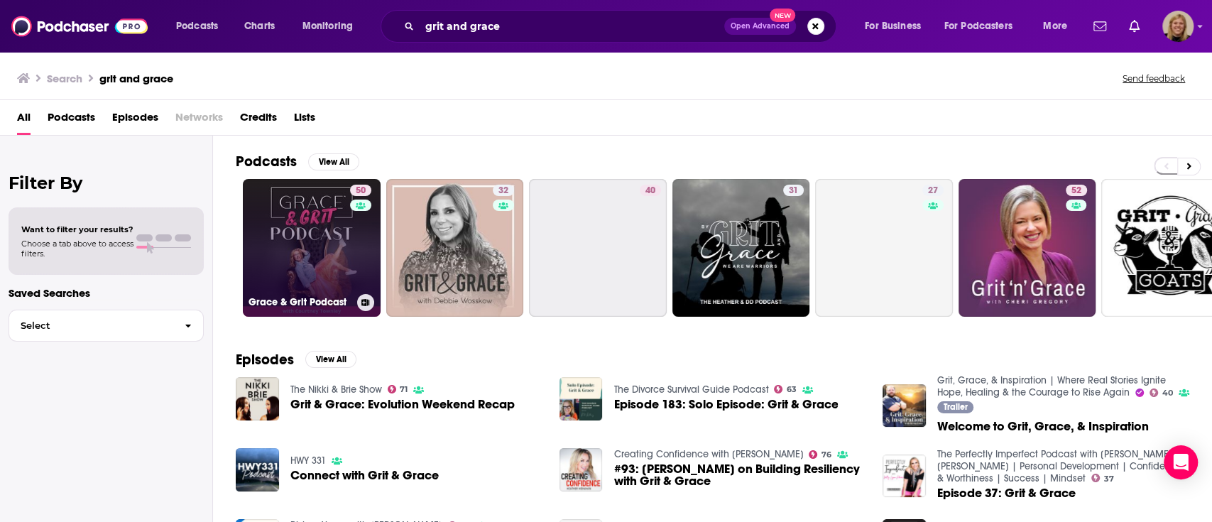
click at [307, 207] on link "50 Grace & Grit Podcast" at bounding box center [312, 248] width 138 height 138
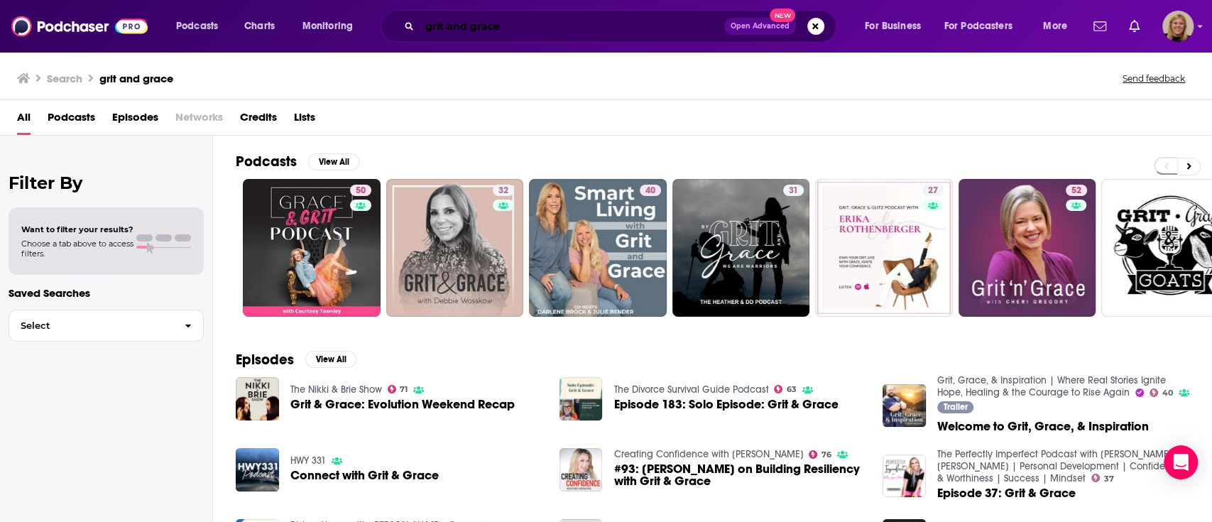
click at [562, 33] on input "grit and grace" at bounding box center [572, 26] width 305 height 23
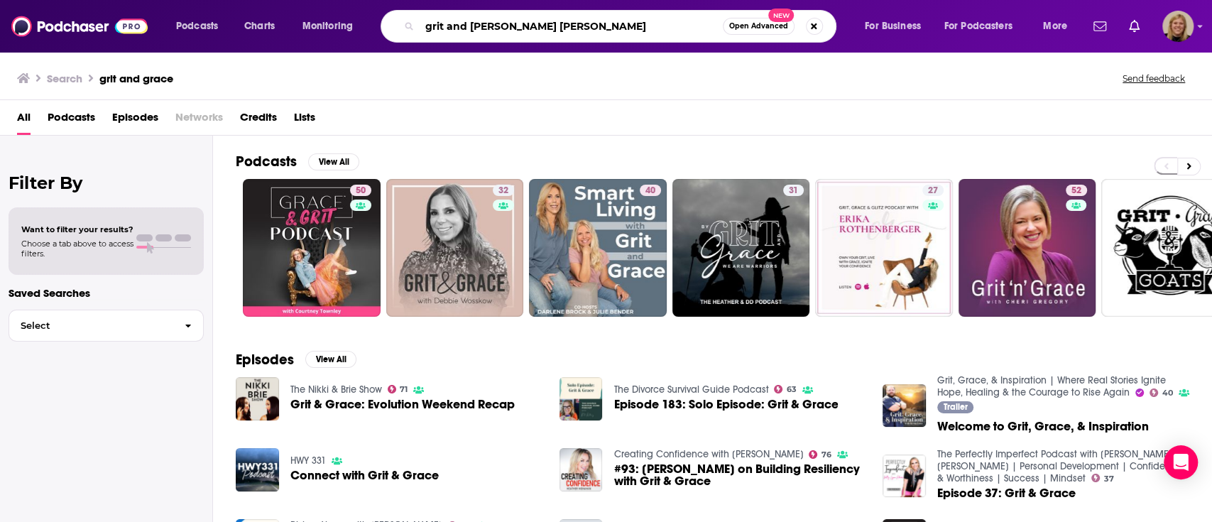
type input "grit and [PERSON_NAME] [PERSON_NAME]"
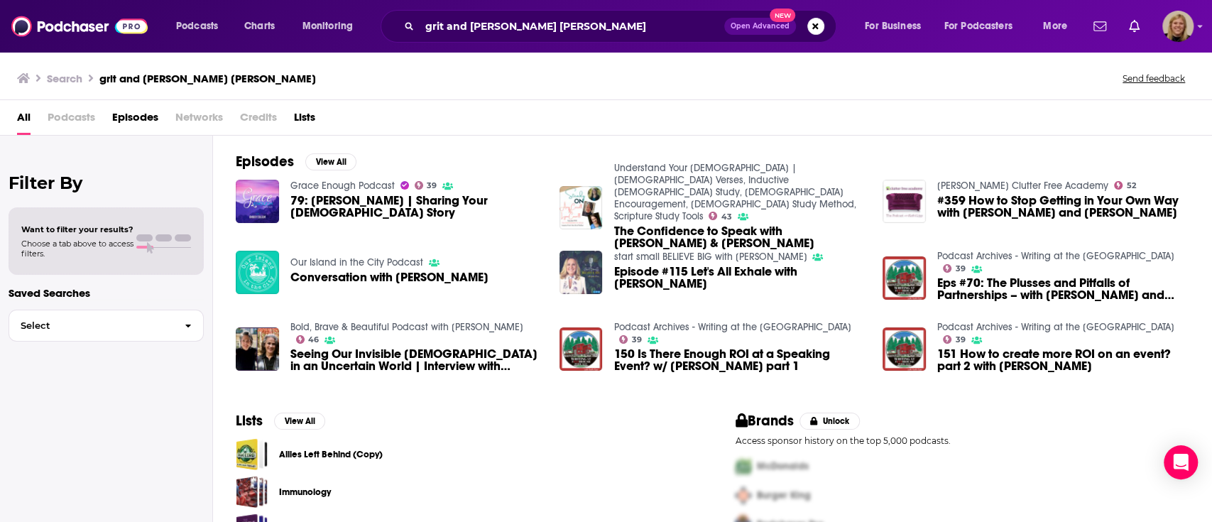
click at [345, 209] on span "79: [PERSON_NAME] | Sharing Your [DEMOGRAPHIC_DATA] Story" at bounding box center [416, 207] width 252 height 24
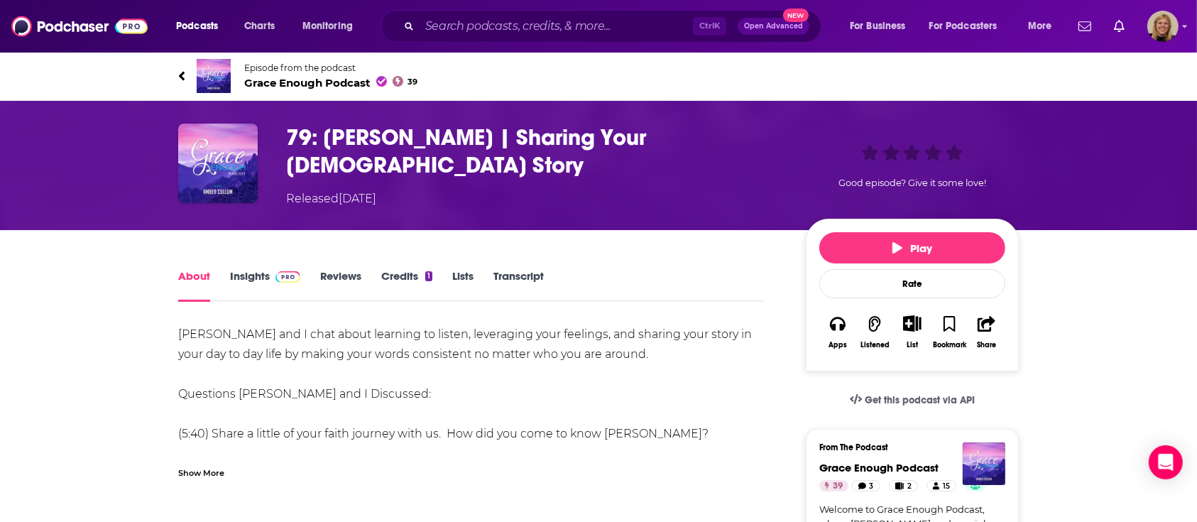
click at [266, 82] on span "Grace Enough Podcast 39" at bounding box center [330, 82] width 173 height 13
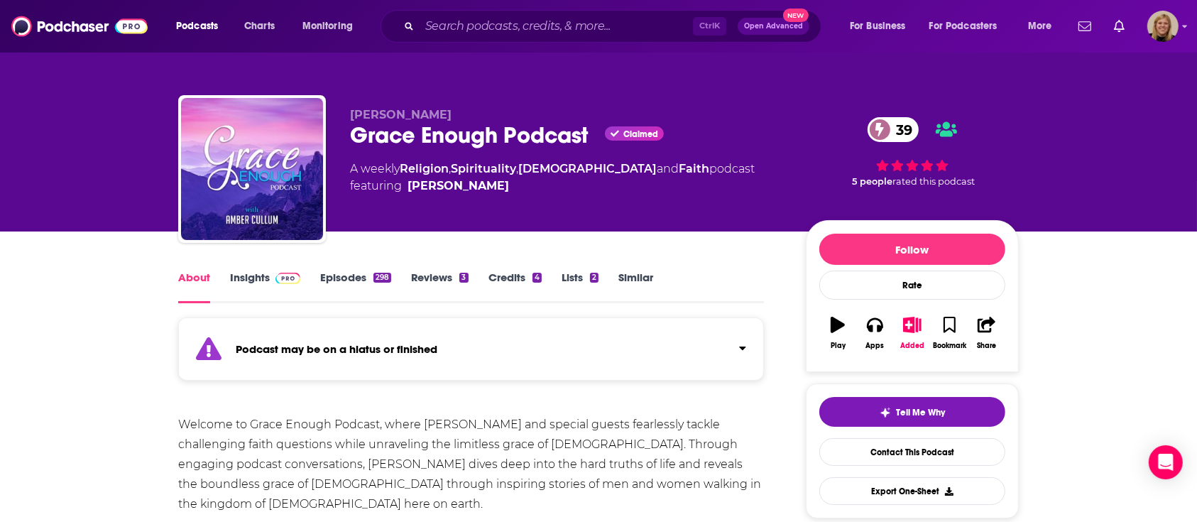
click at [460, 343] on div "Podcast may be on a hiatus or finished" at bounding box center [471, 348] width 586 height 63
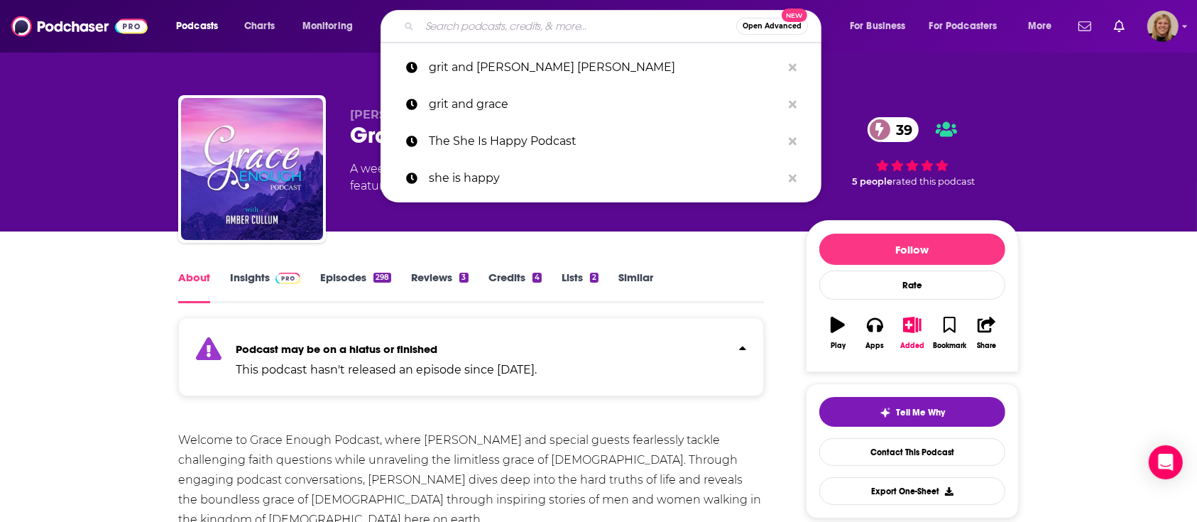
click at [499, 25] on input "Search podcasts, credits, & more..." at bounding box center [578, 26] width 317 height 23
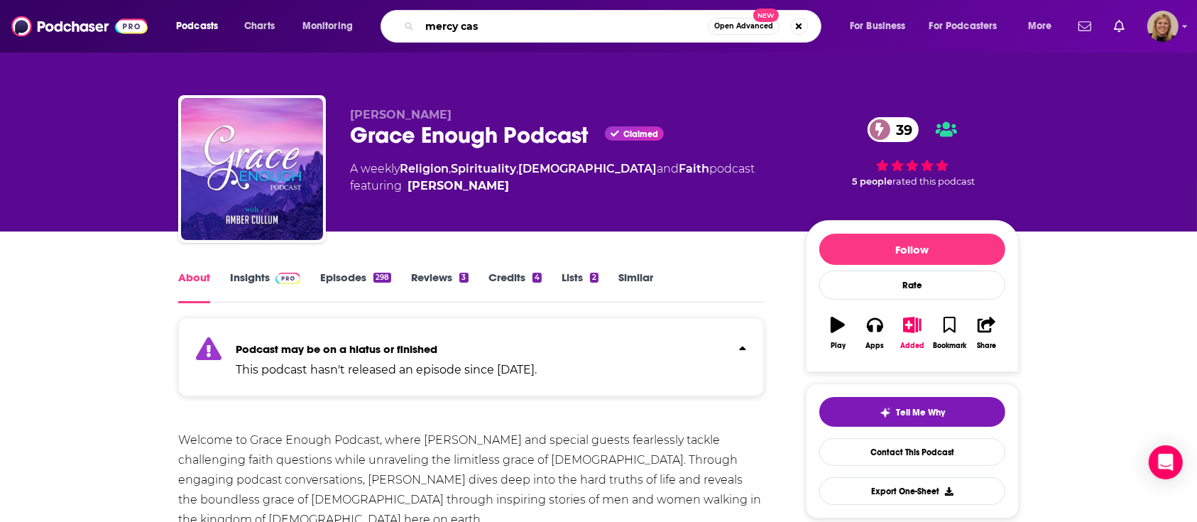
type input "mercy cast"
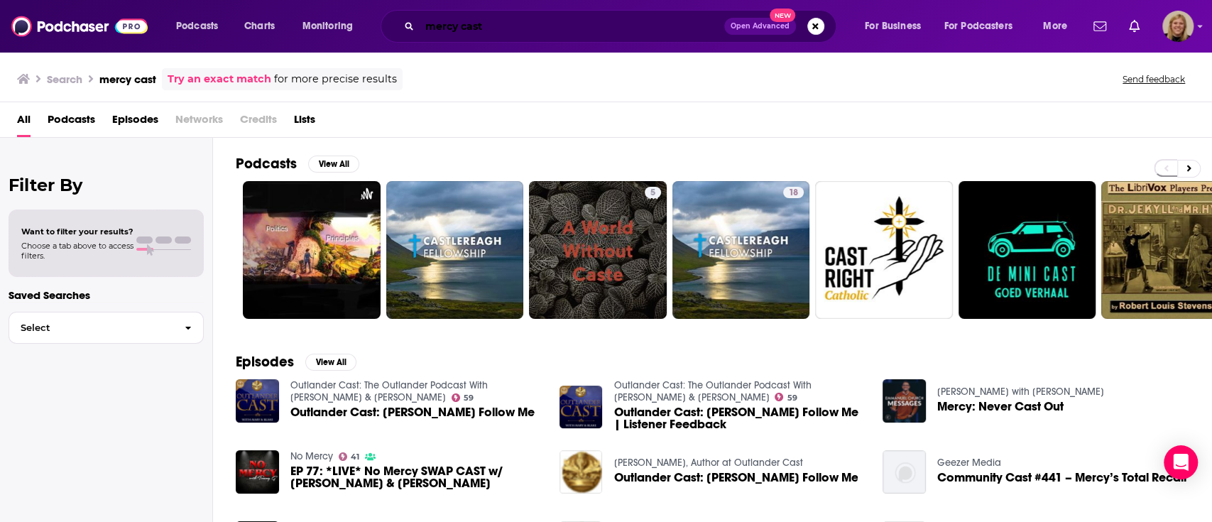
click at [465, 22] on input "mercy cast" at bounding box center [572, 26] width 305 height 23
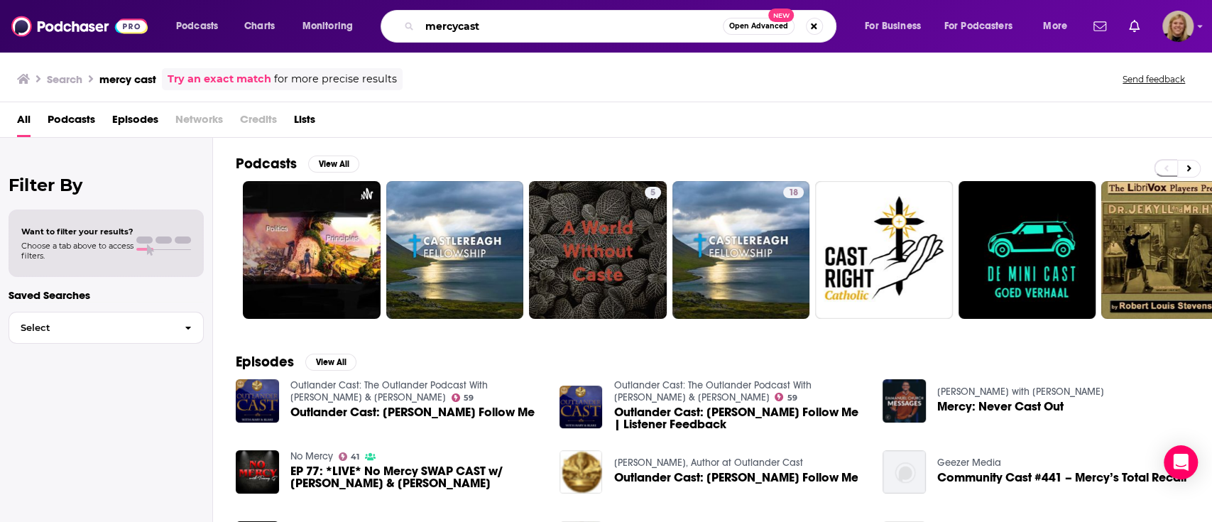
type input "mercycast"
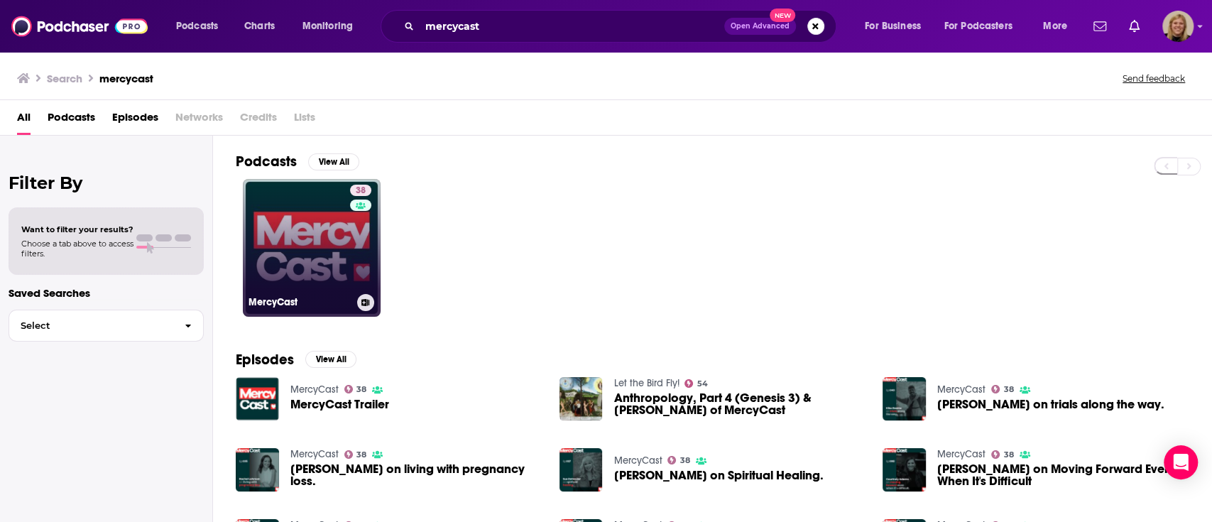
click at [323, 222] on link "38 MercyCast" at bounding box center [312, 248] width 138 height 138
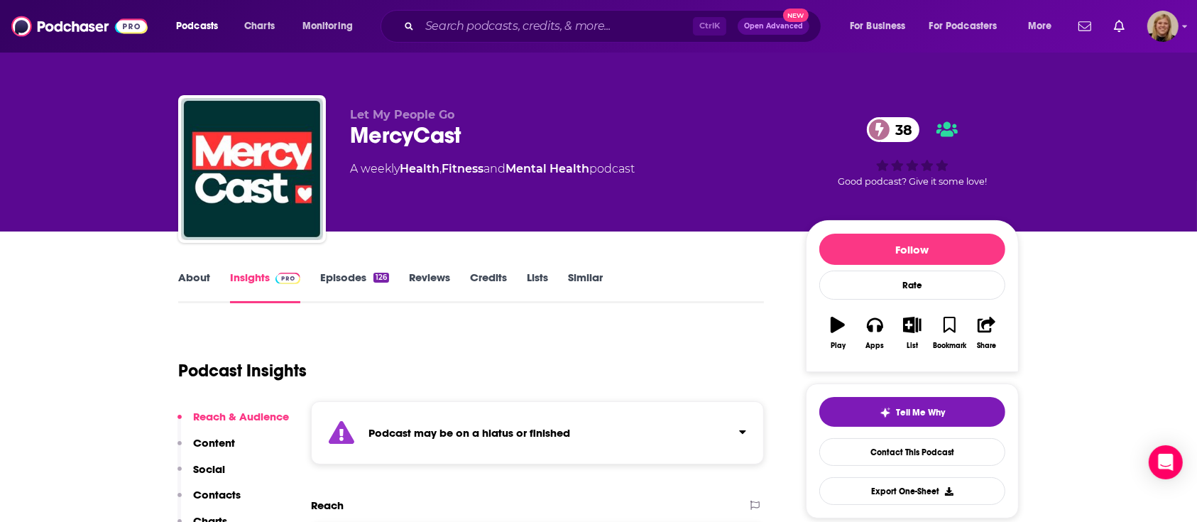
click at [182, 276] on link "About" at bounding box center [194, 287] width 32 height 33
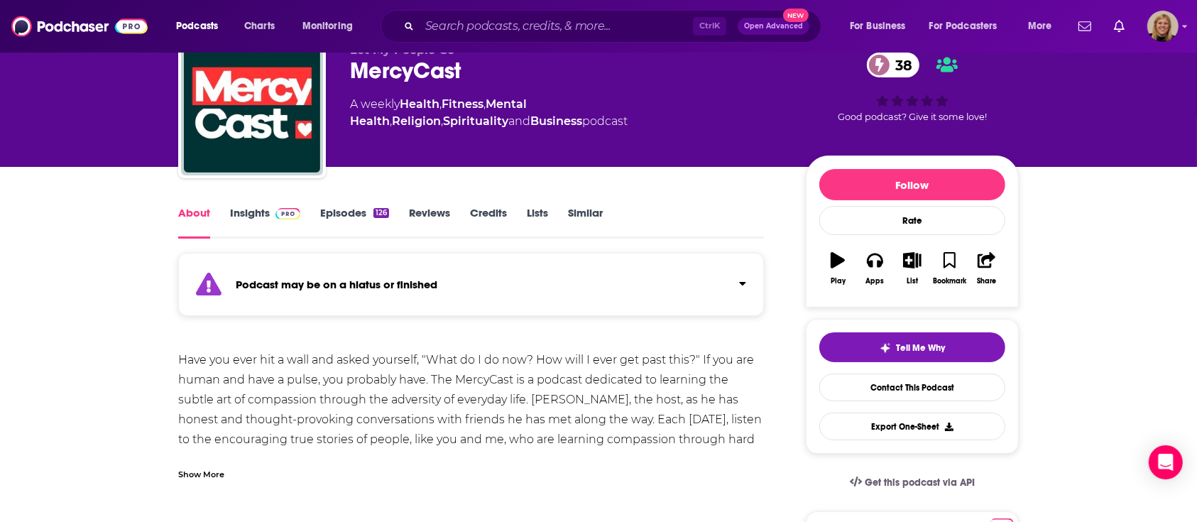
scroll to position [94, 0]
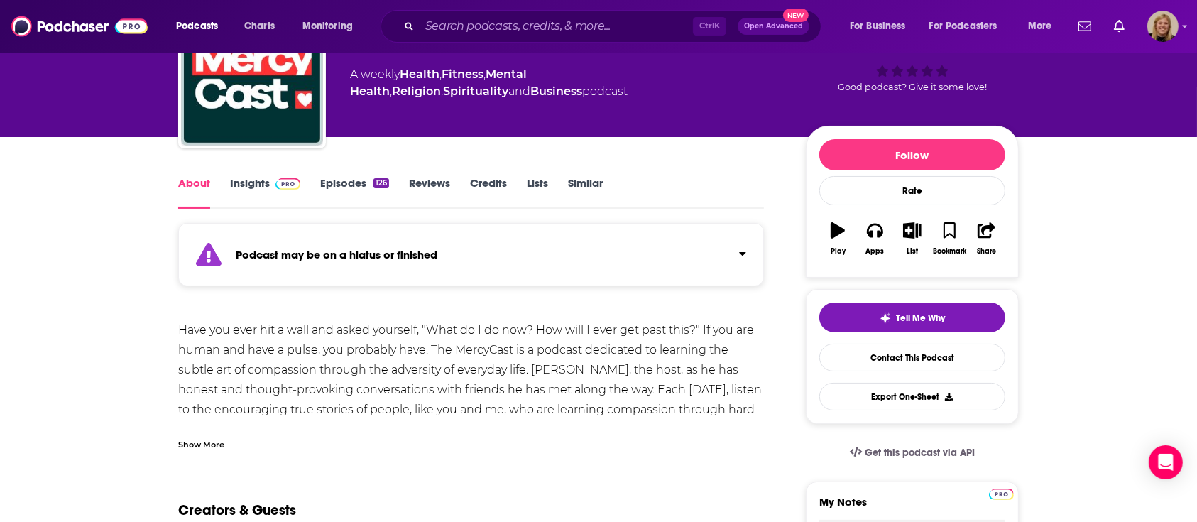
click at [445, 247] on div "Podcast may be on a hiatus or finished" at bounding box center [471, 254] width 586 height 63
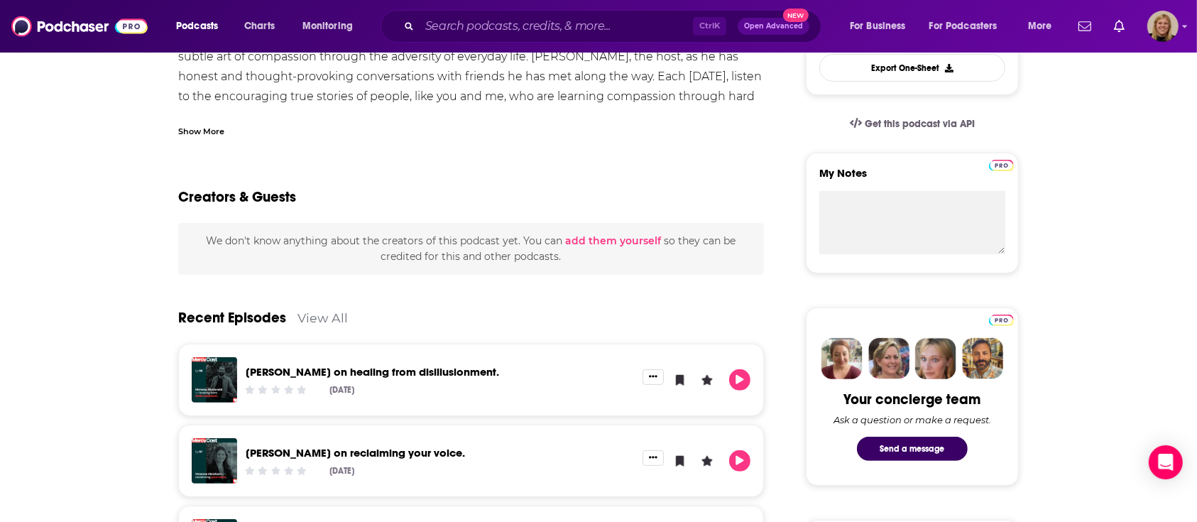
scroll to position [473, 0]
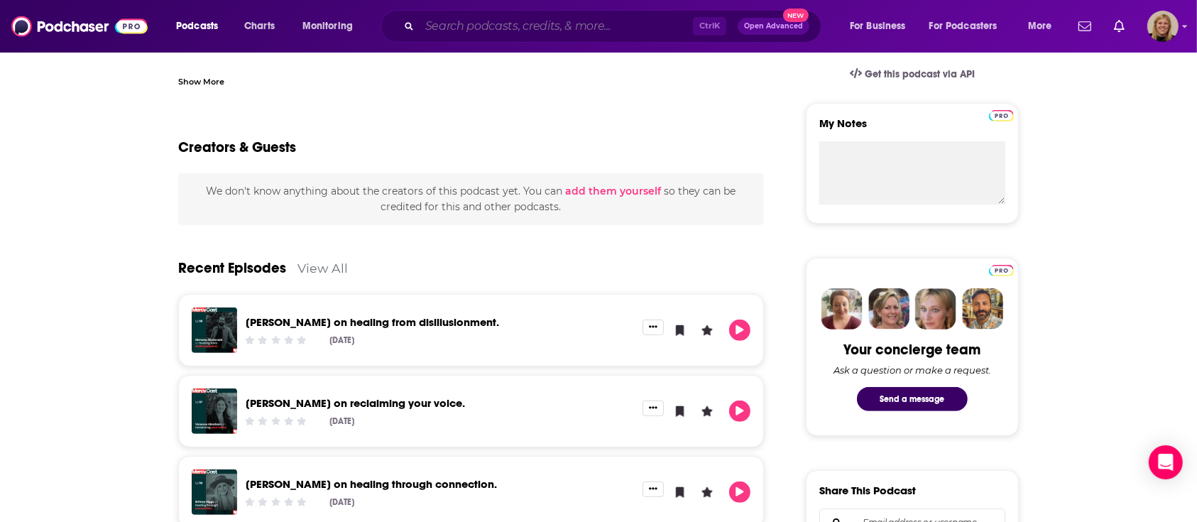
click at [515, 29] on input "Search podcasts, credits, & more..." at bounding box center [556, 26] width 273 height 23
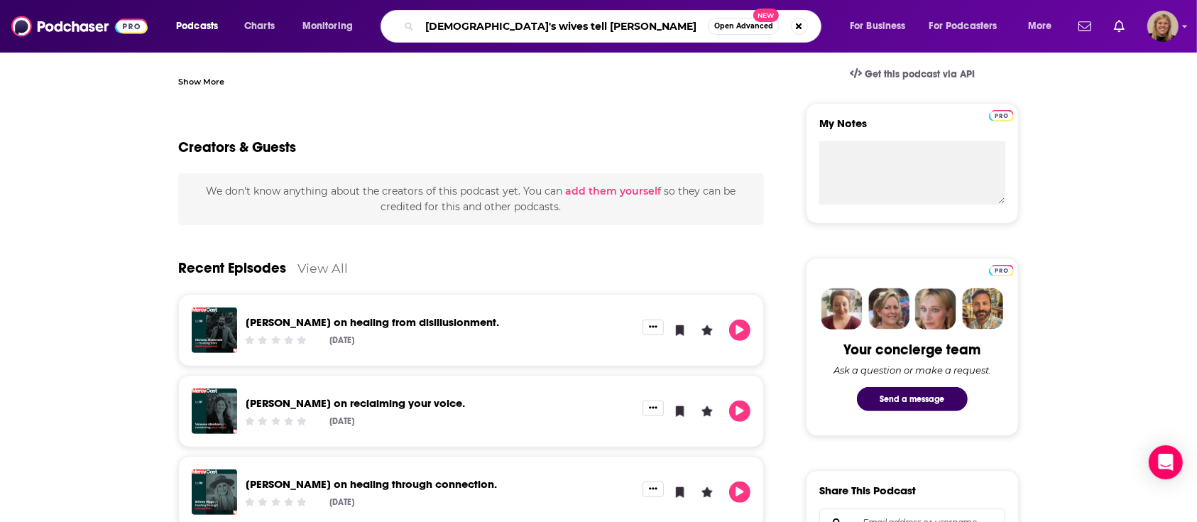
type input "[DEMOGRAPHIC_DATA]'s wives tell all"
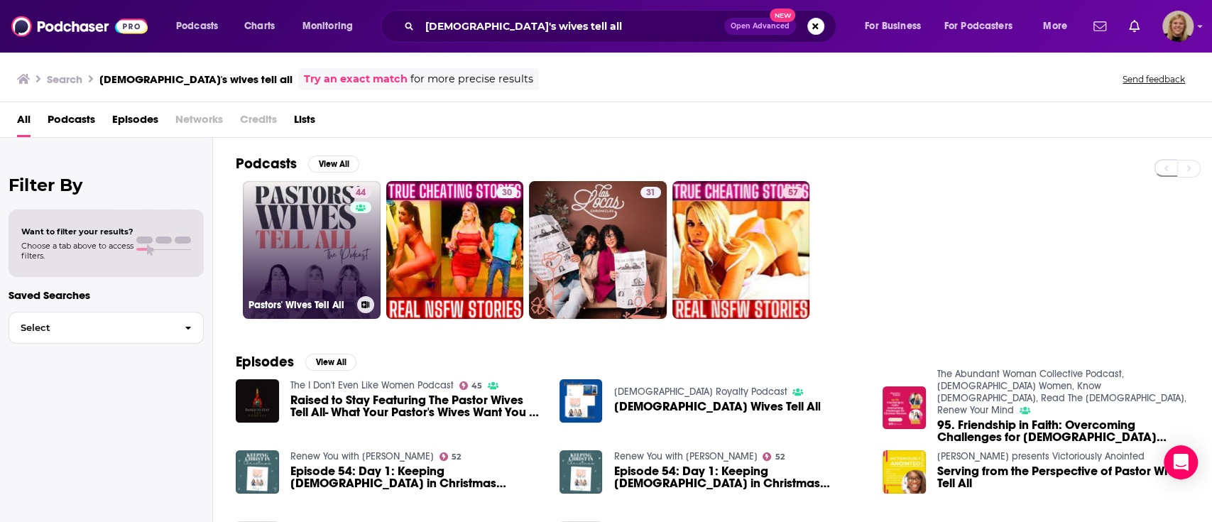
click at [300, 239] on link "44 Pastors' Wives Tell All" at bounding box center [312, 250] width 138 height 138
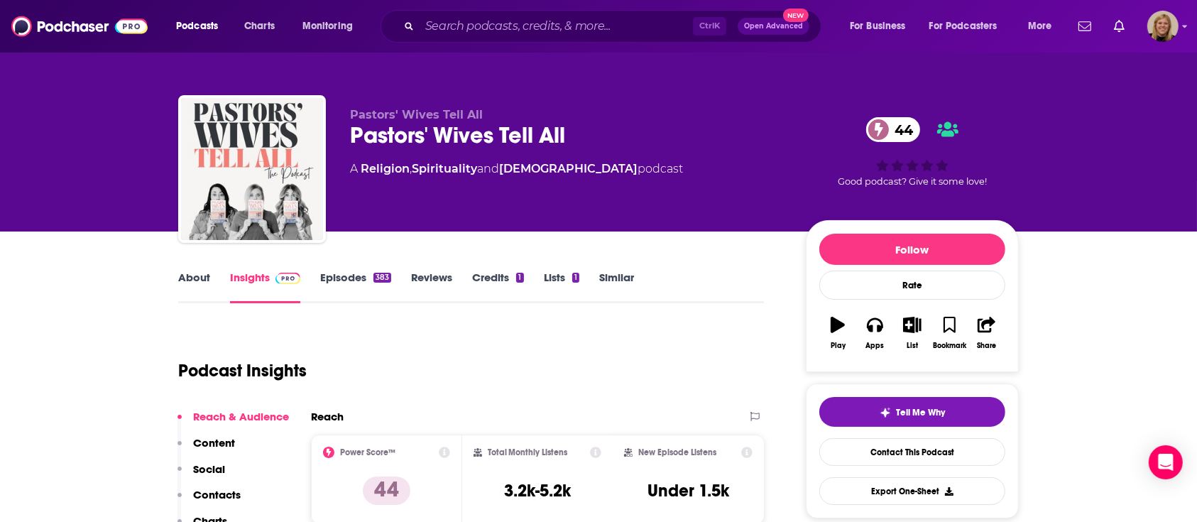
click at [204, 281] on link "About" at bounding box center [194, 287] width 32 height 33
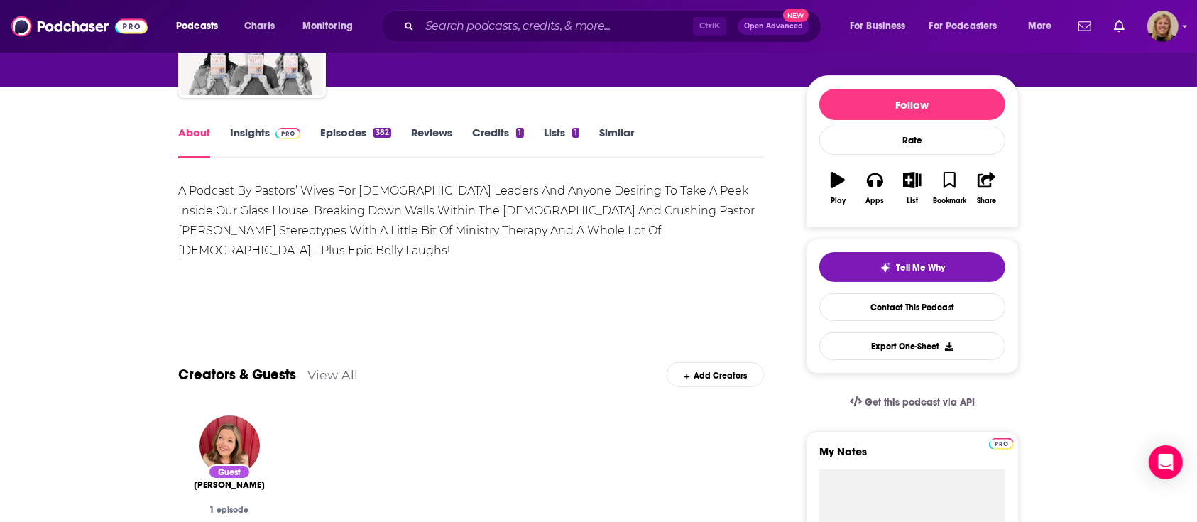
scroll to position [94, 0]
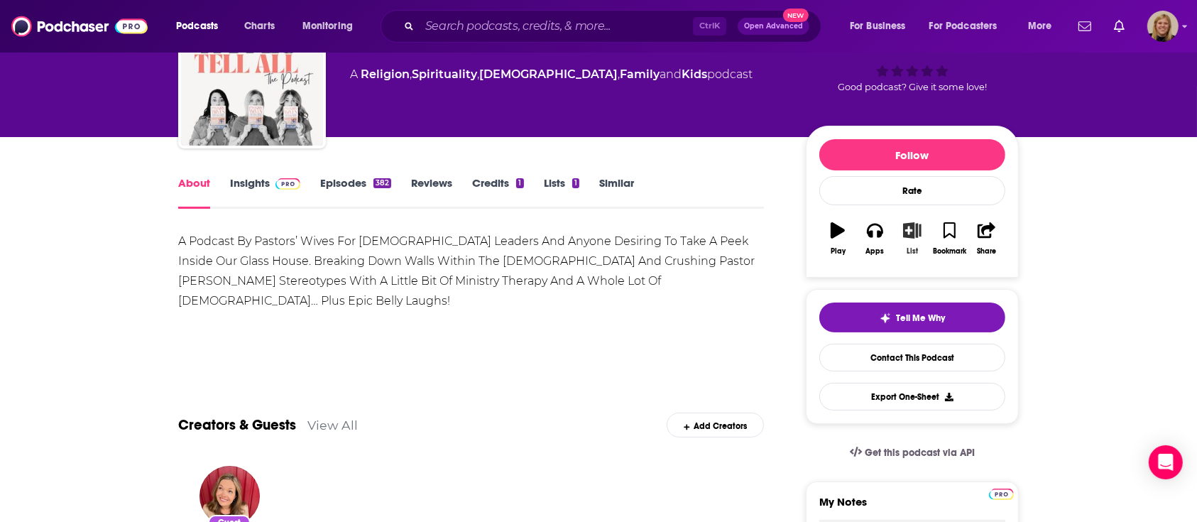
click at [905, 233] on icon "button" at bounding box center [913, 230] width 18 height 16
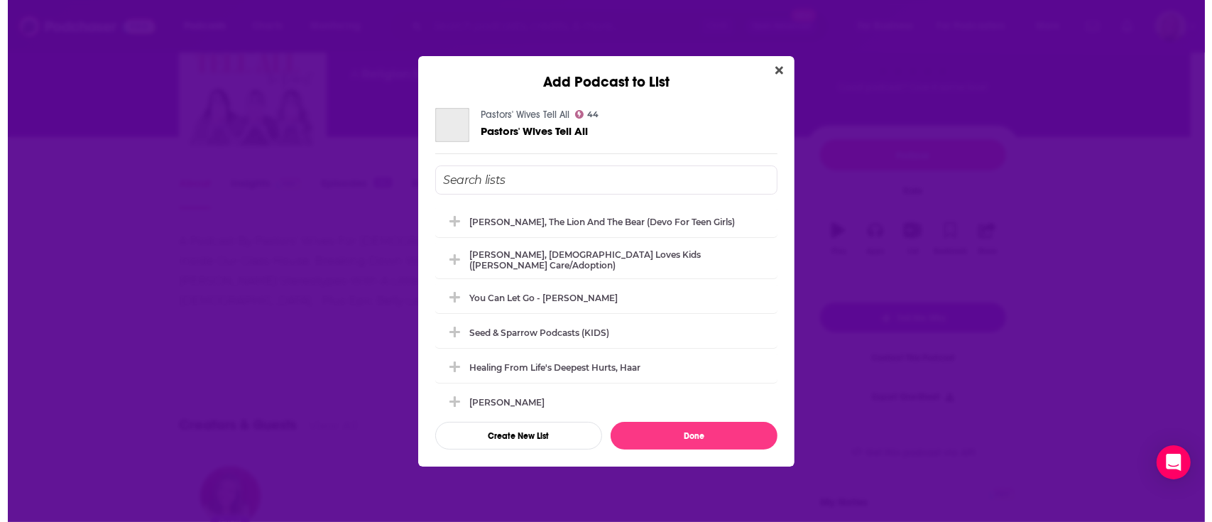
scroll to position [0, 0]
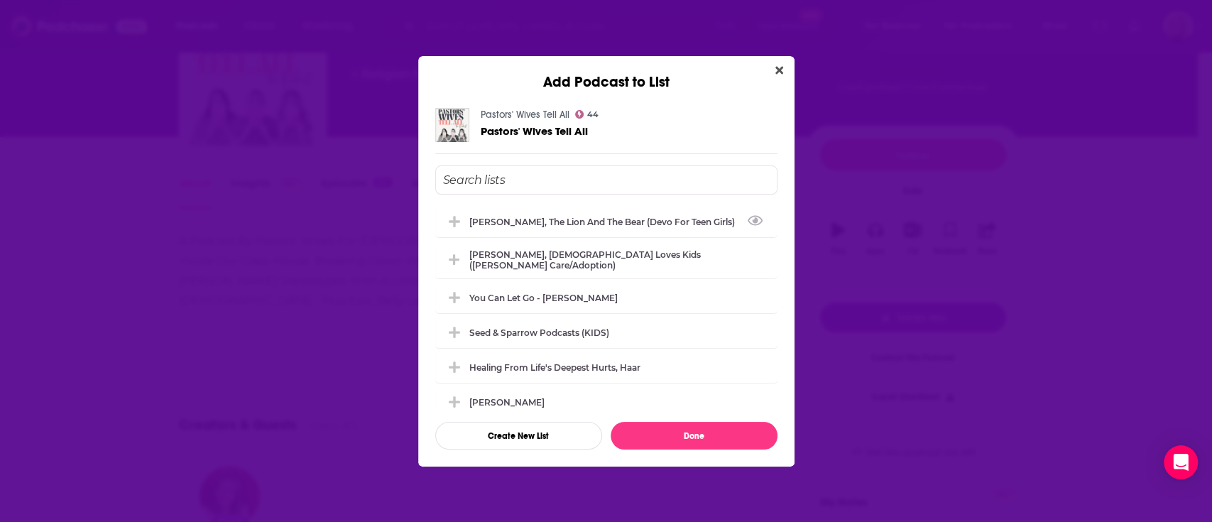
click at [550, 180] on input "Add Podcast To List" at bounding box center [606, 179] width 342 height 29
click at [513, 283] on div "You Can Let Go - [PERSON_NAME]" at bounding box center [606, 296] width 342 height 31
click at [712, 432] on button "Done" at bounding box center [694, 436] width 167 height 28
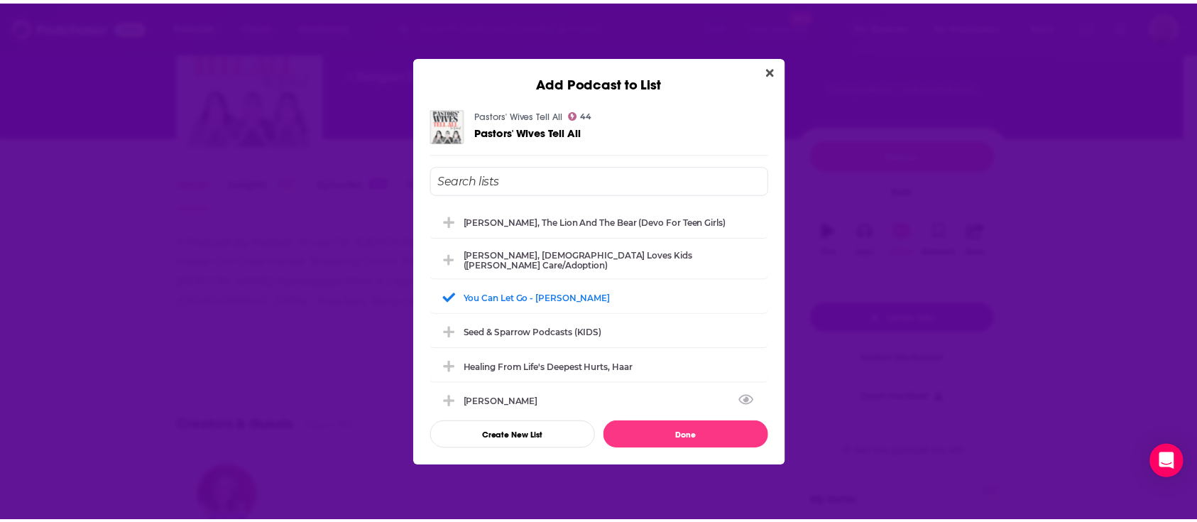
scroll to position [94, 0]
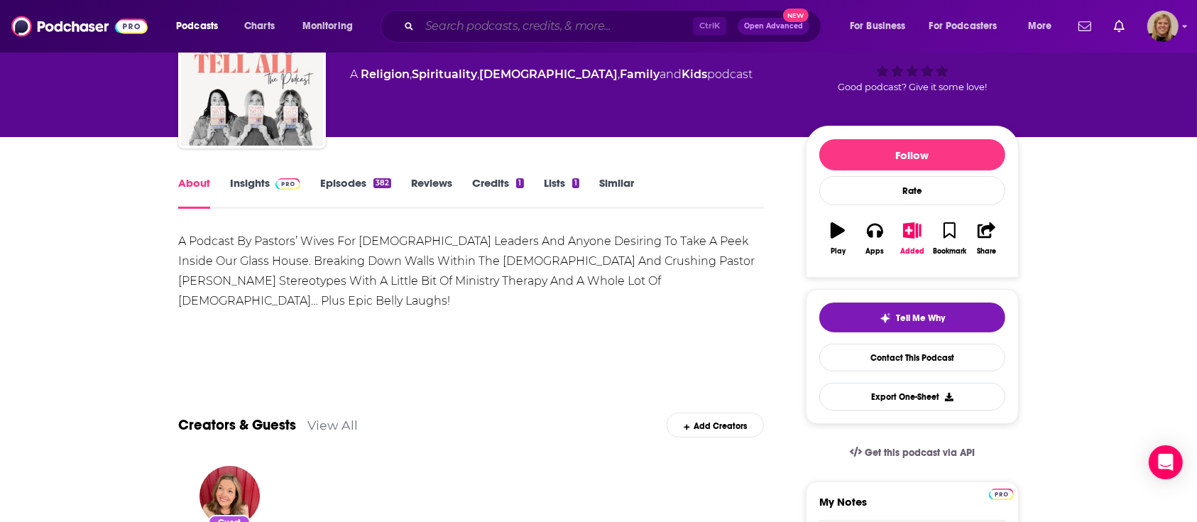
drag, startPoint x: 455, startPoint y: 26, endPoint x: 447, endPoint y: 23, distance: 9.0
click at [454, 26] on input "Search podcasts, credits, & more..." at bounding box center [556, 26] width 273 height 23
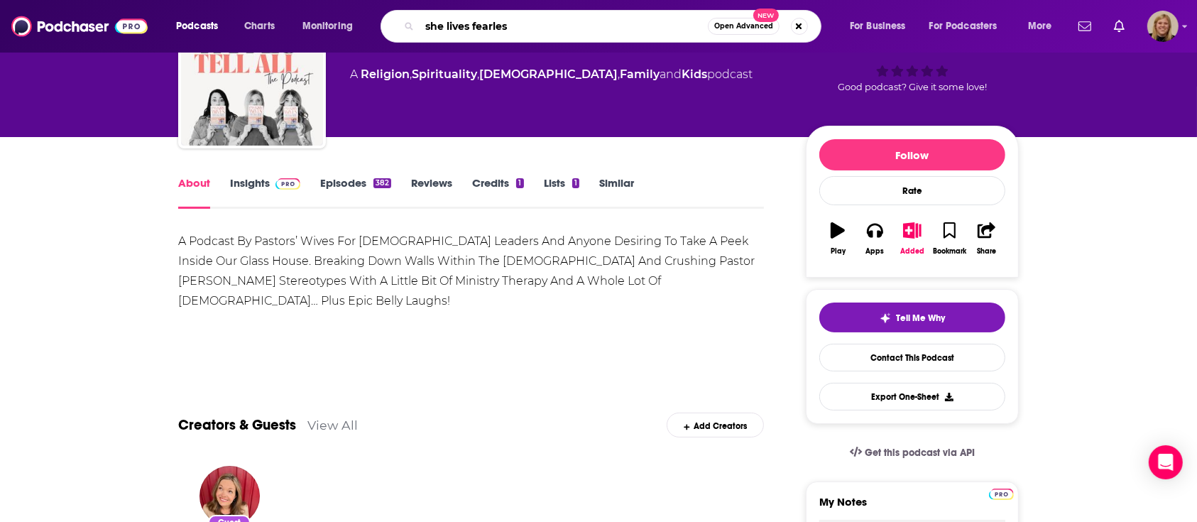
type input "she lives fearless"
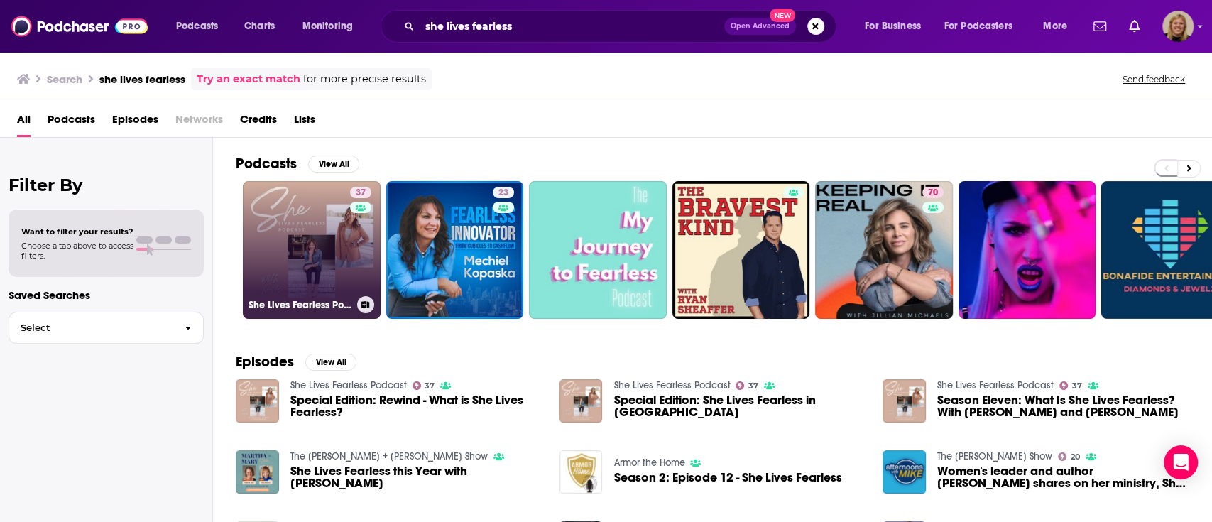
click at [324, 214] on link "37 She Lives Fearless Podcast" at bounding box center [312, 250] width 138 height 138
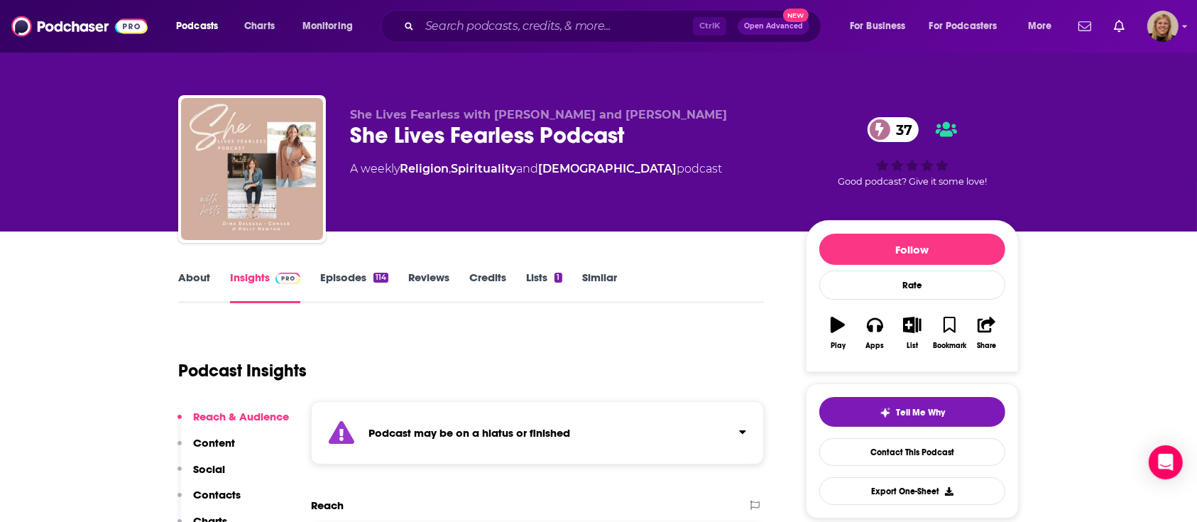
click at [429, 428] on strong "Podcast may be on a hiatus or finished" at bounding box center [470, 432] width 202 height 13
click at [187, 278] on link "About" at bounding box center [194, 287] width 32 height 33
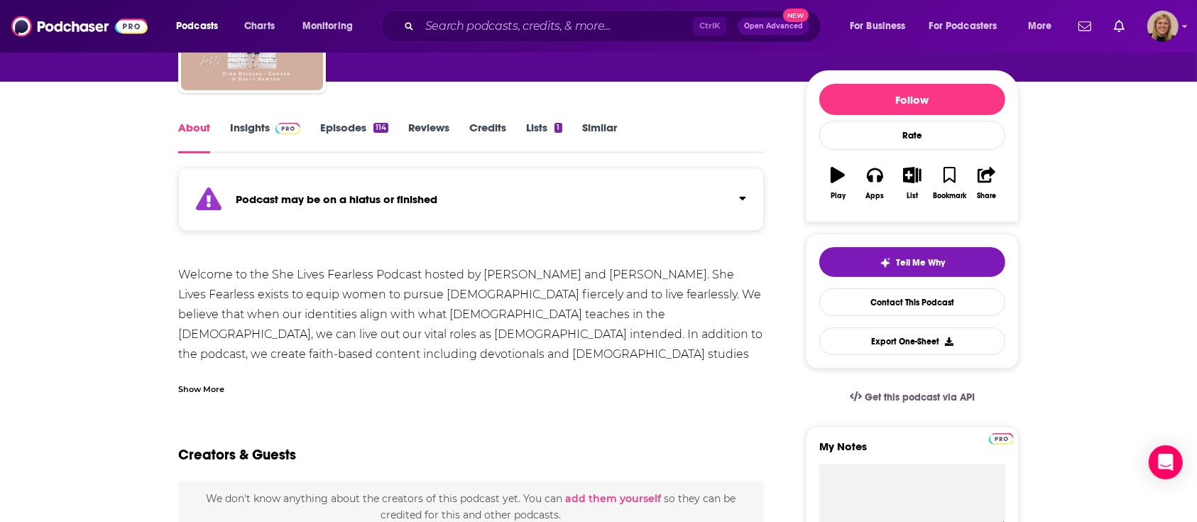
scroll to position [189, 0]
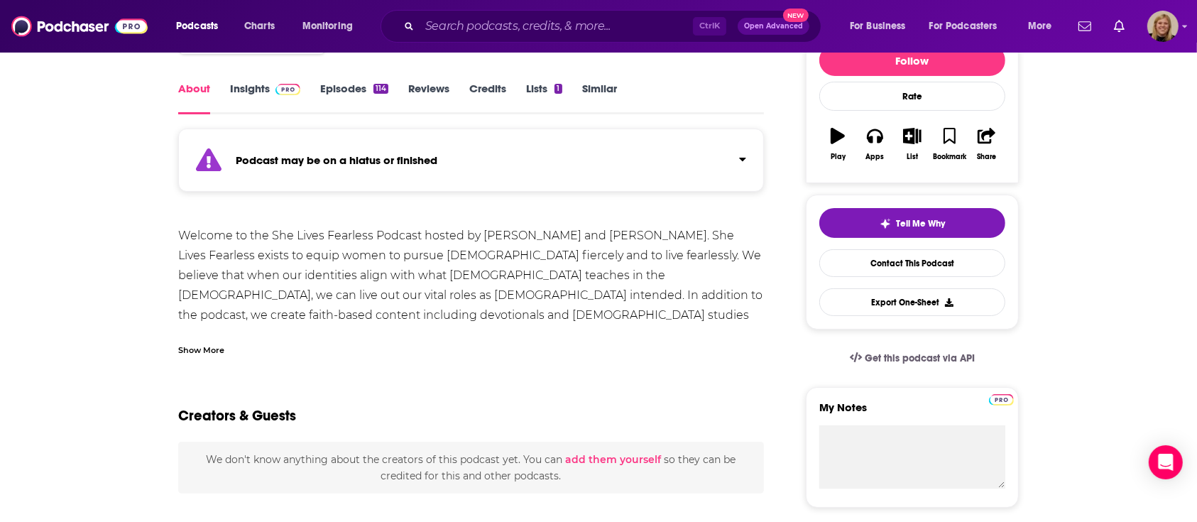
click at [263, 84] on link "Insights" at bounding box center [265, 98] width 70 height 33
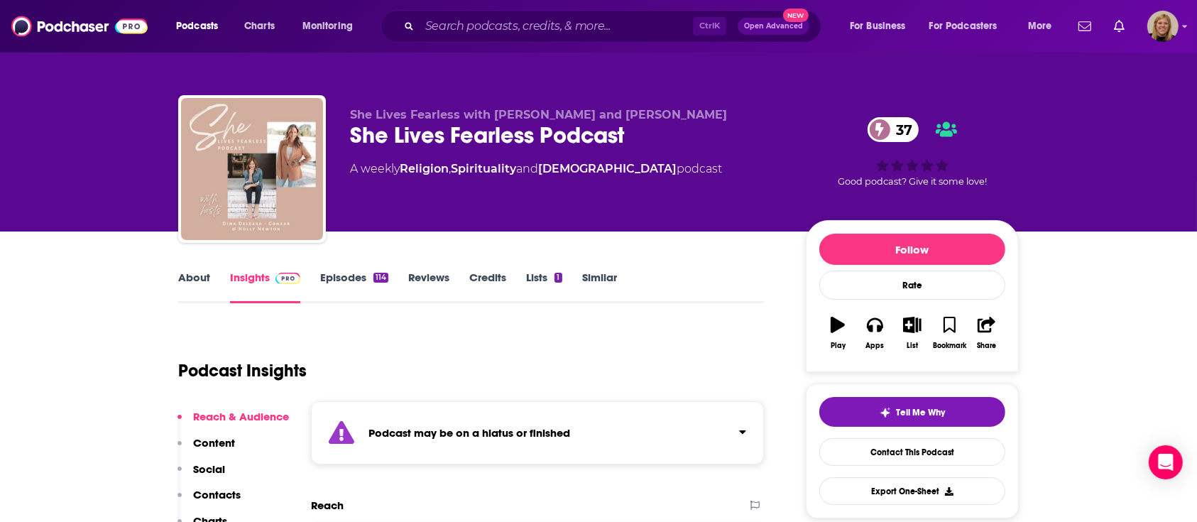
click at [347, 277] on link "Episodes 114" at bounding box center [354, 287] width 68 height 33
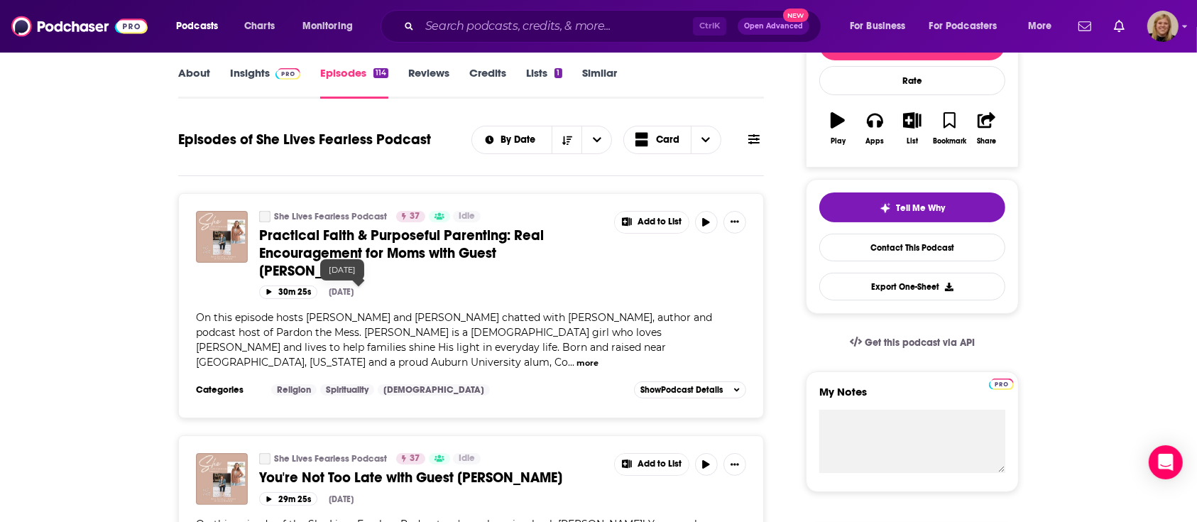
scroll to position [284, 0]
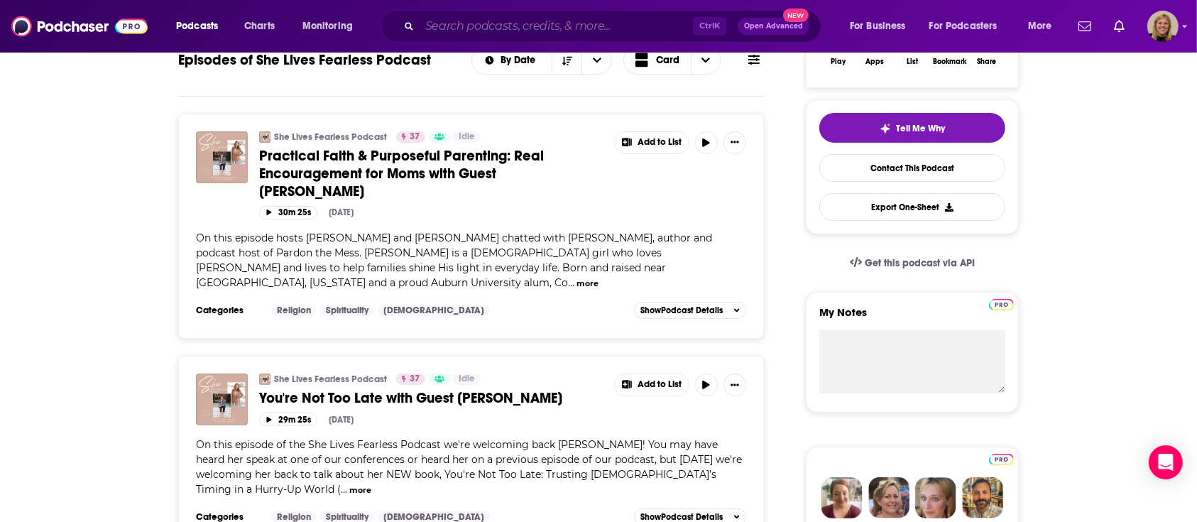
click at [557, 25] on input "Search podcasts, credits, & more..." at bounding box center [556, 26] width 273 height 23
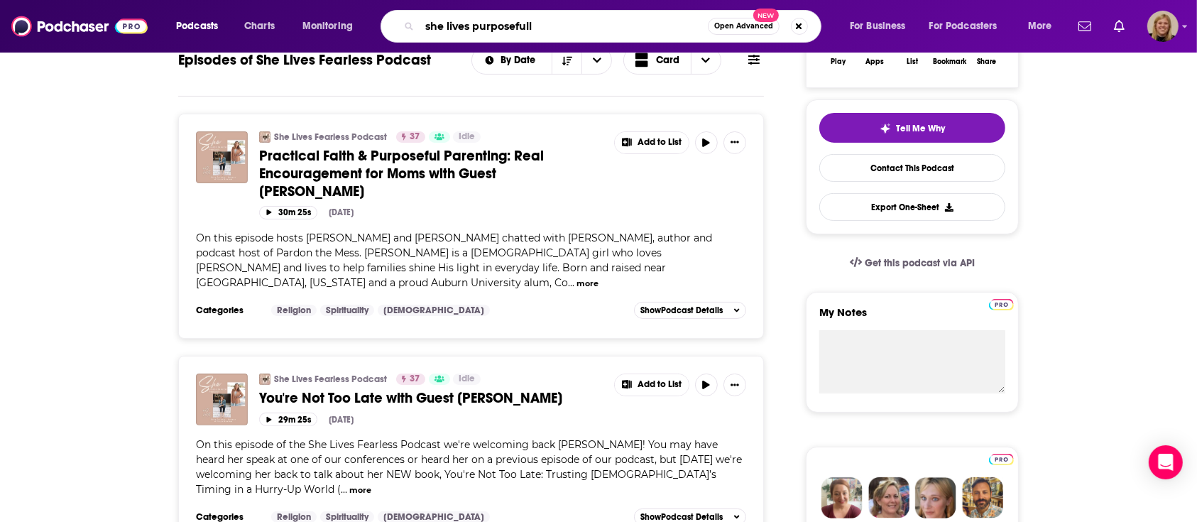
type input "she lives purposefully"
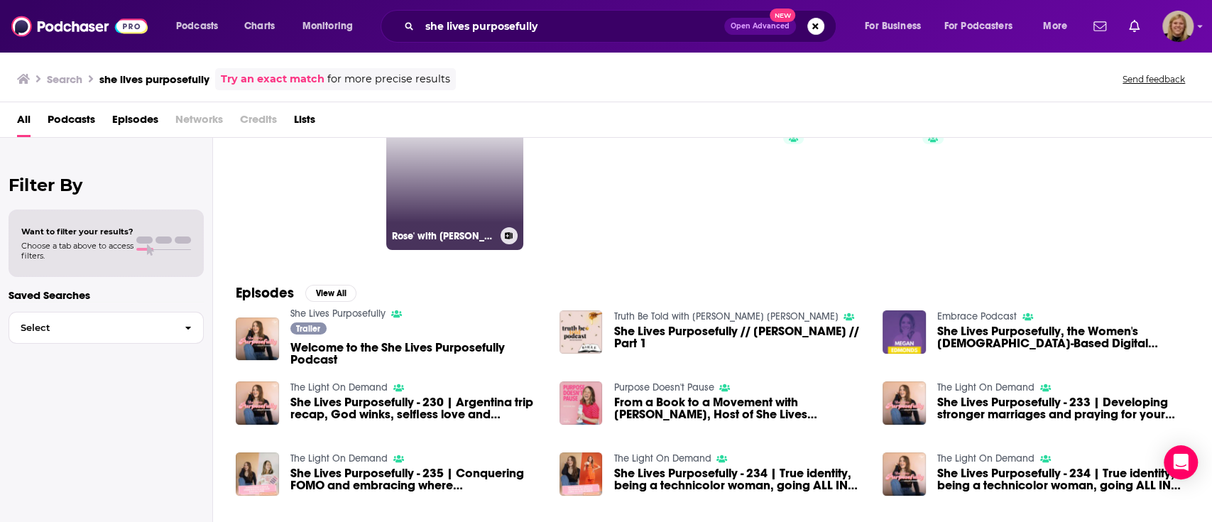
scroll to position [189, 0]
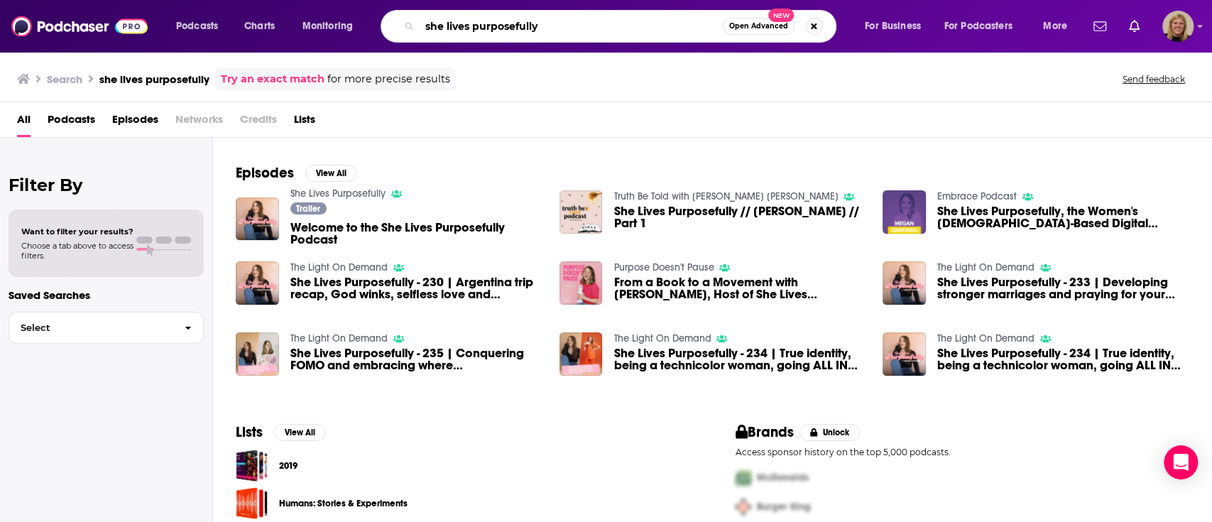
click at [521, 23] on input "she lives purposefully" at bounding box center [571, 26] width 303 height 23
type input "hear him louder"
